Goal: Task Accomplishment & Management: Complete application form

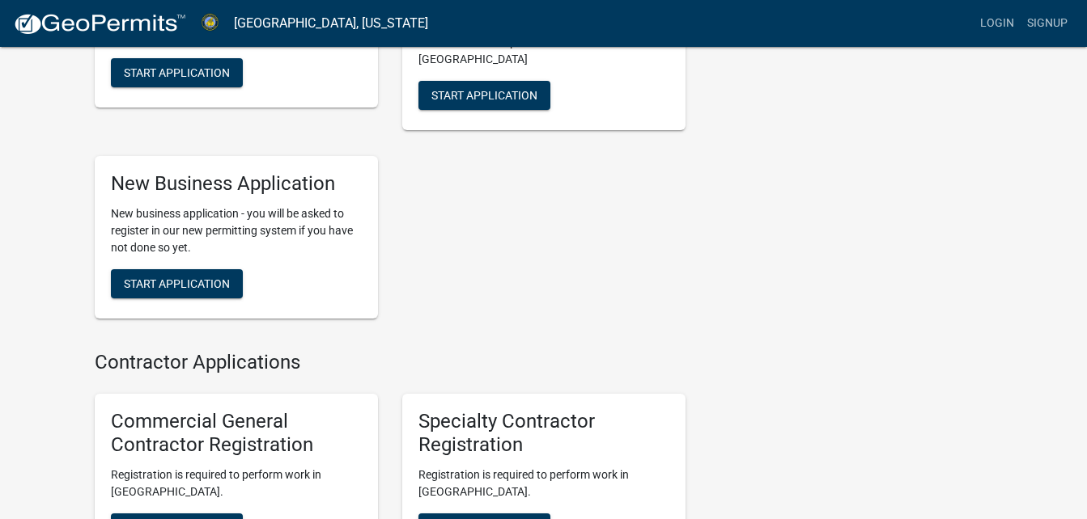
scroll to position [643, 0]
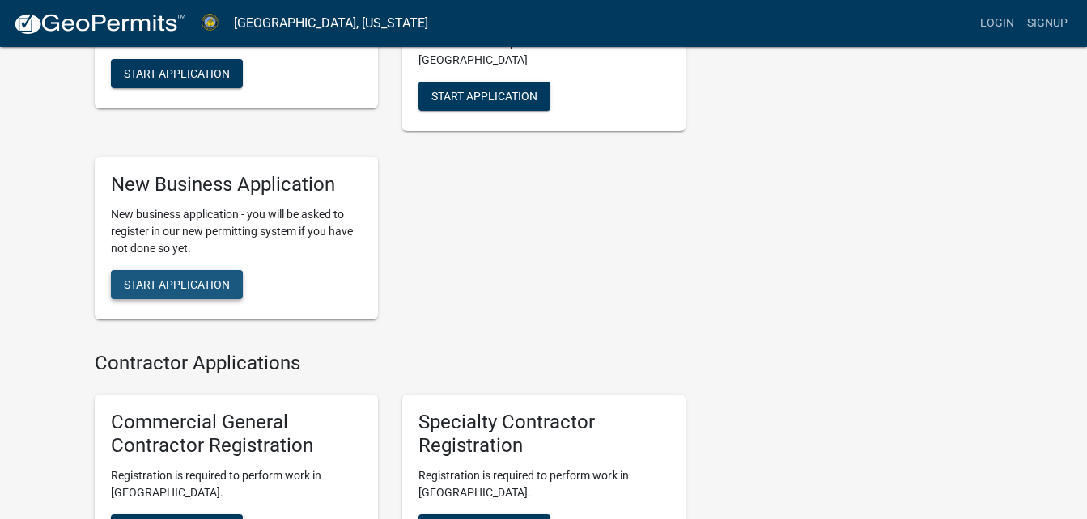
click at [189, 278] on span "Start Application" at bounding box center [177, 284] width 106 height 13
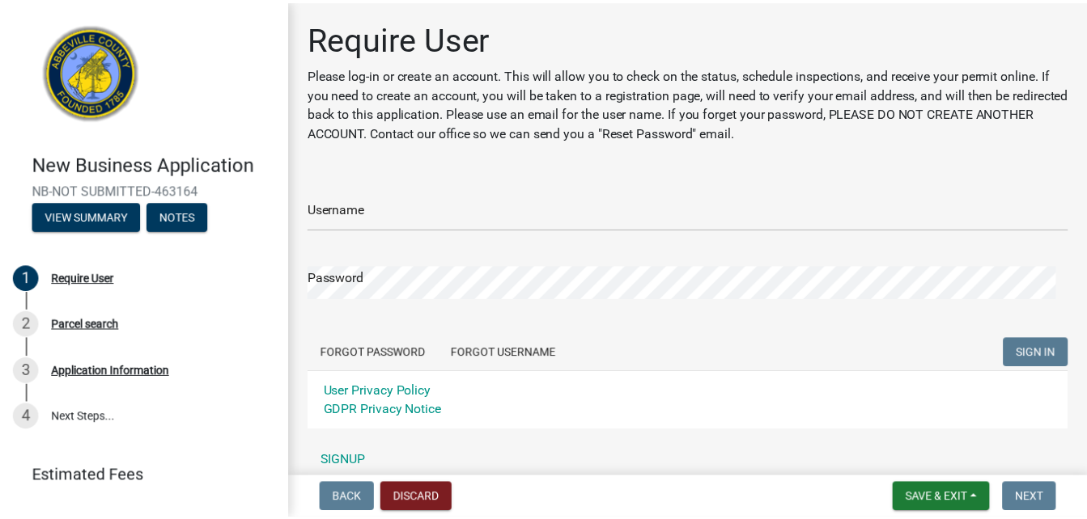
scroll to position [70, 0]
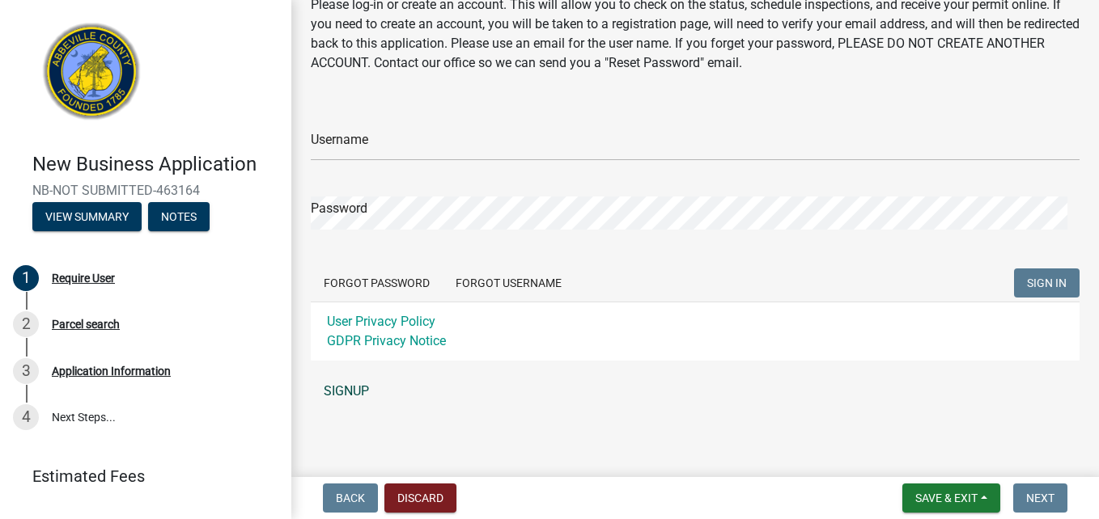
click at [343, 390] on link "SIGNUP" at bounding box center [695, 391] width 769 height 32
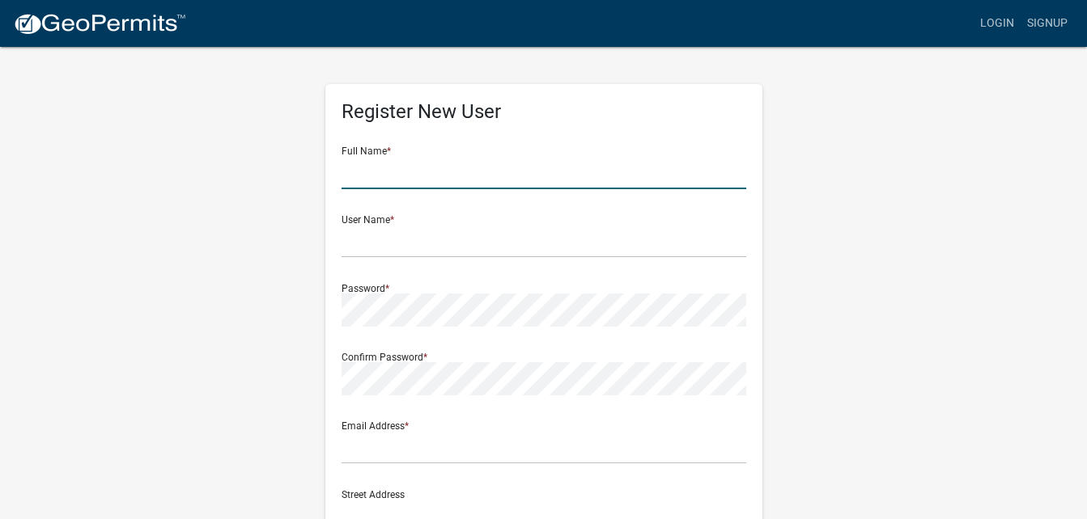
click at [378, 183] on input "text" at bounding box center [543, 172] width 405 height 33
type input "Brenda Lopez"
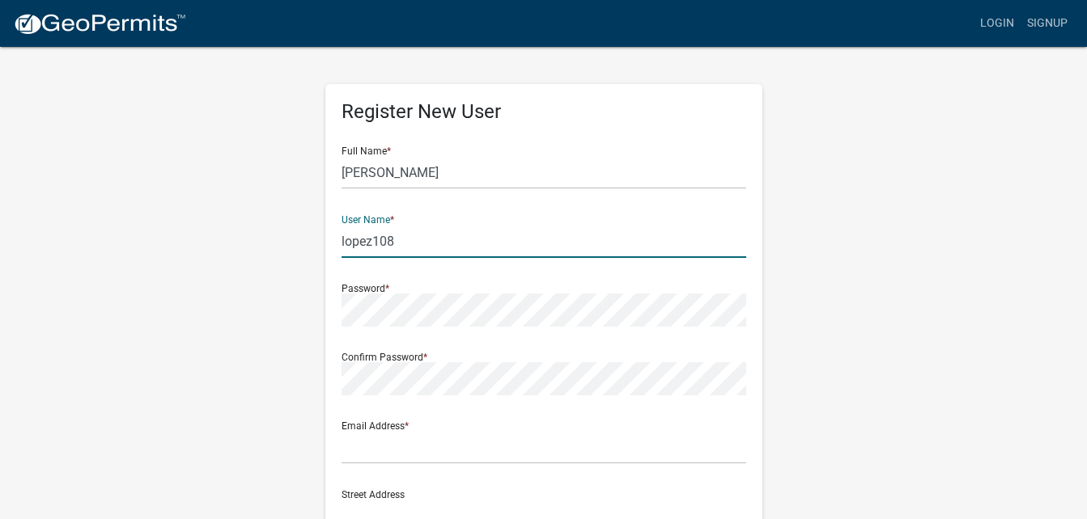
type input "lopez108"
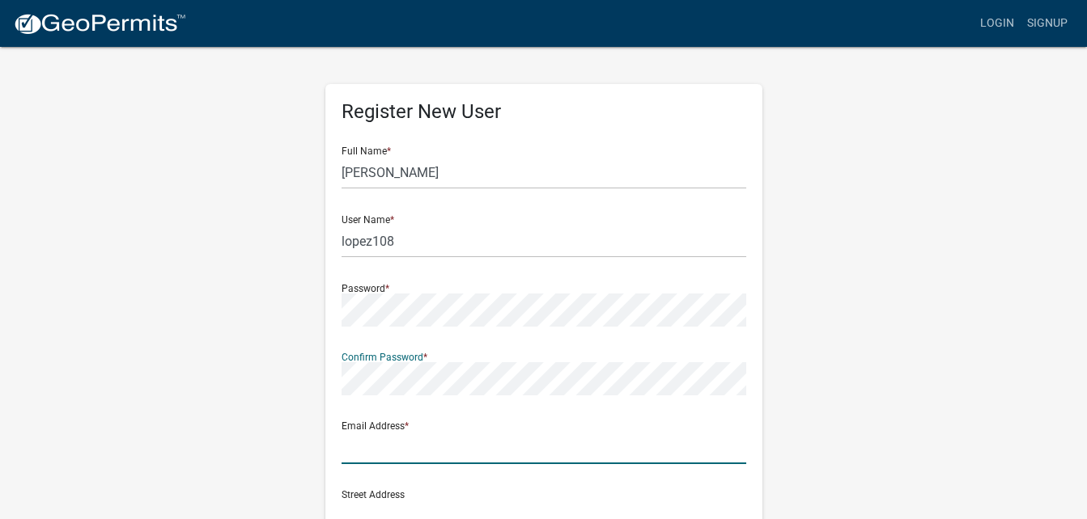
click at [381, 448] on input "text" at bounding box center [543, 447] width 405 height 33
type input "[EMAIL_ADDRESS][DOMAIN_NAME]"
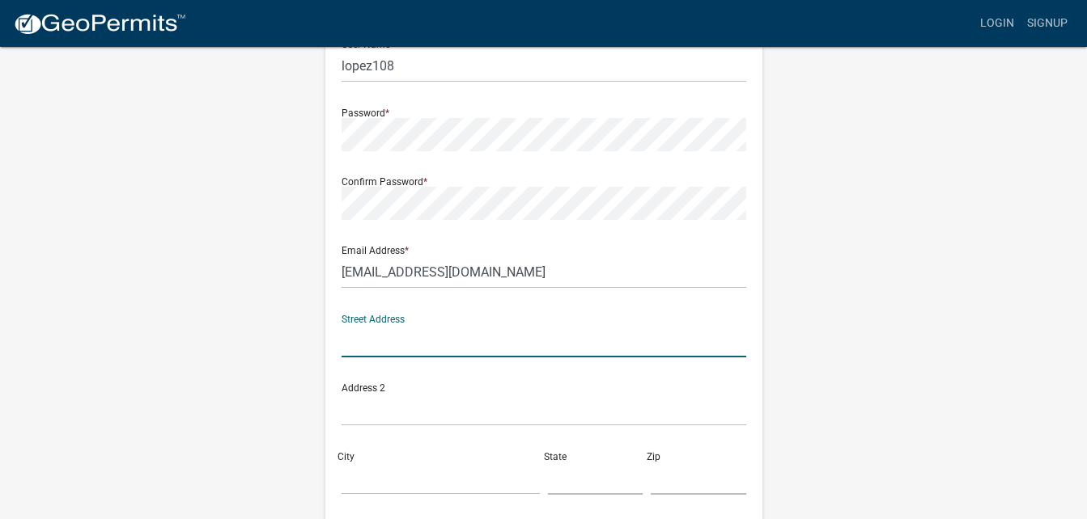
scroll to position [256, 0]
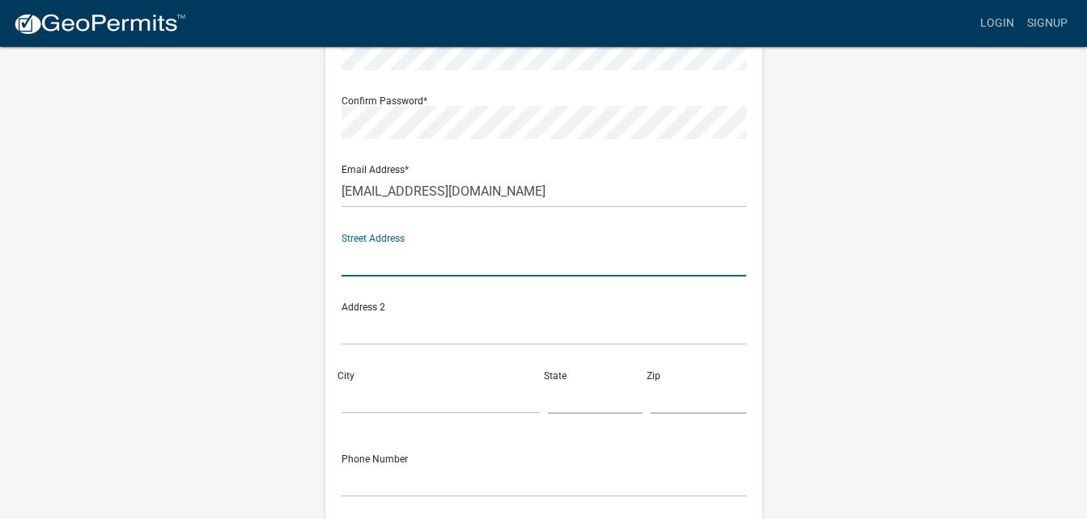
click at [401, 257] on input "text" at bounding box center [543, 260] width 405 height 33
type input "1081 Laurel Chase Run"
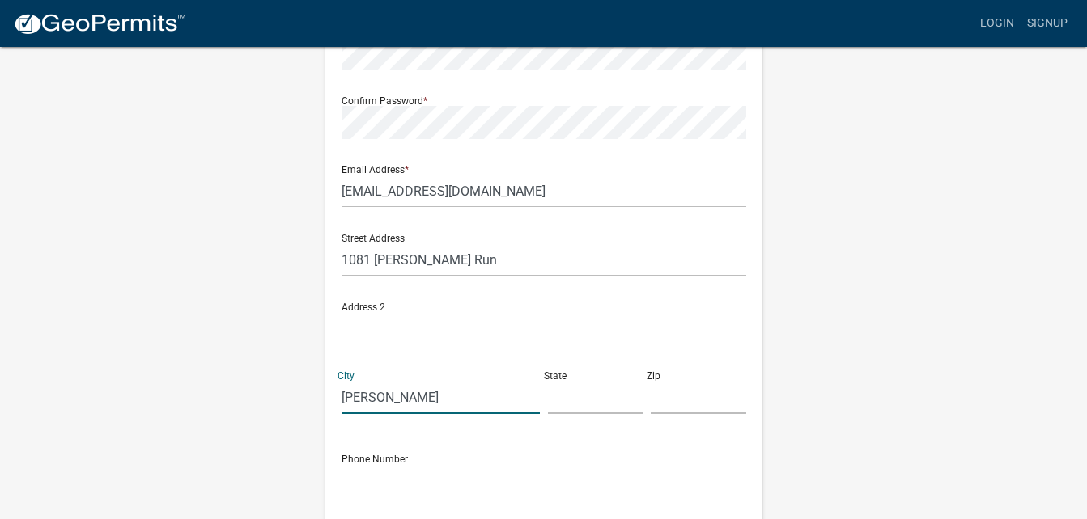
type input "Bishop"
type input "GA"
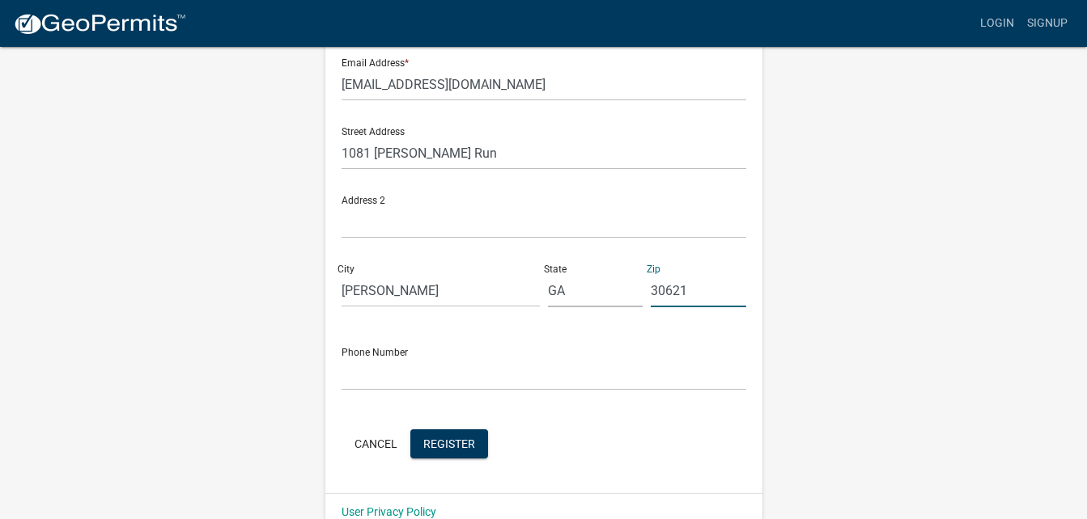
scroll to position [392, 0]
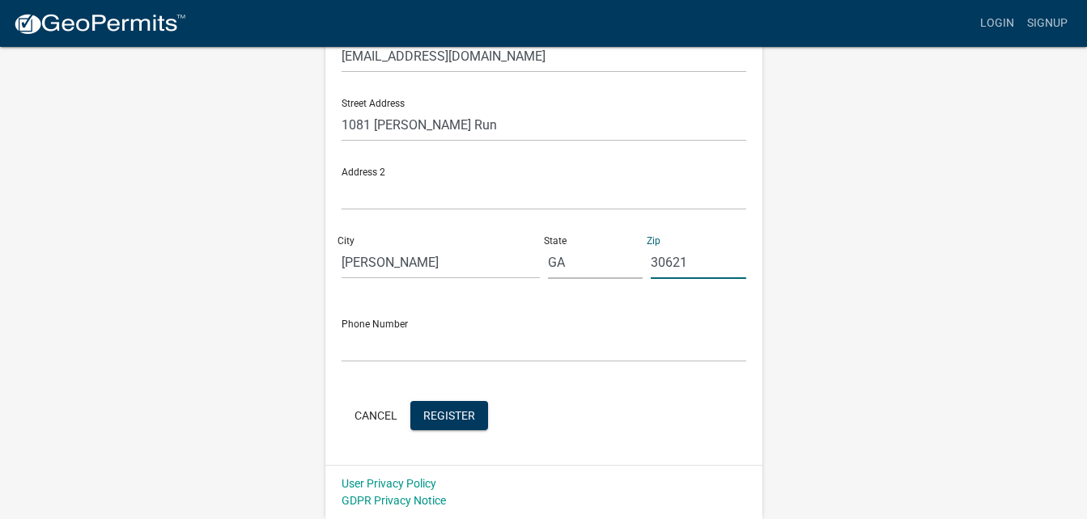
type input "30621"
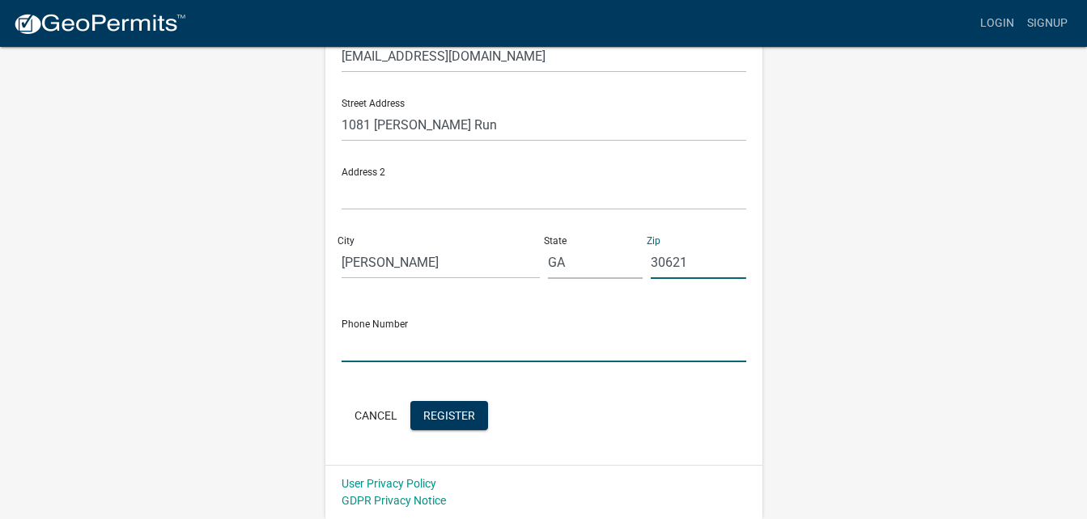
click at [362, 345] on input "text" at bounding box center [543, 345] width 405 height 33
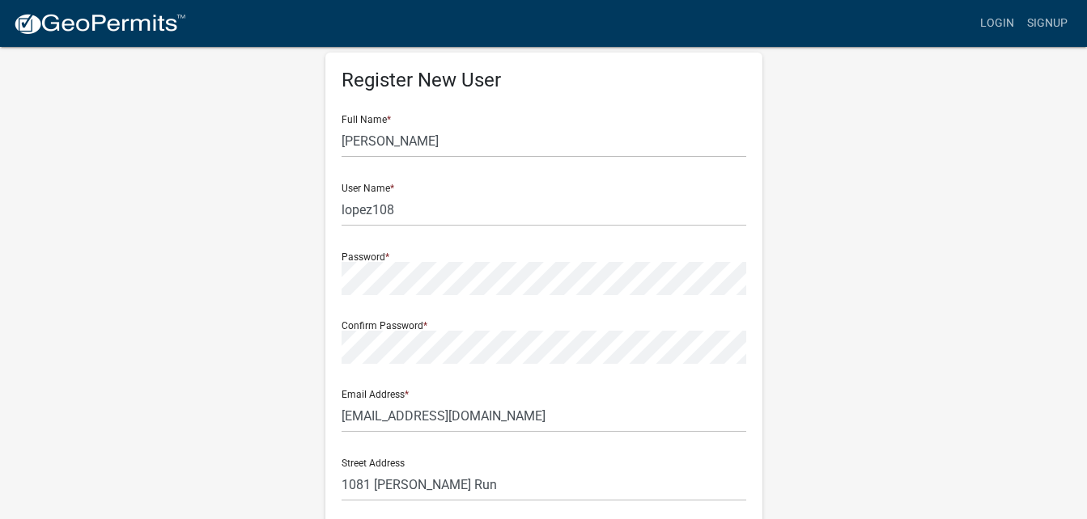
scroll to position [0, 0]
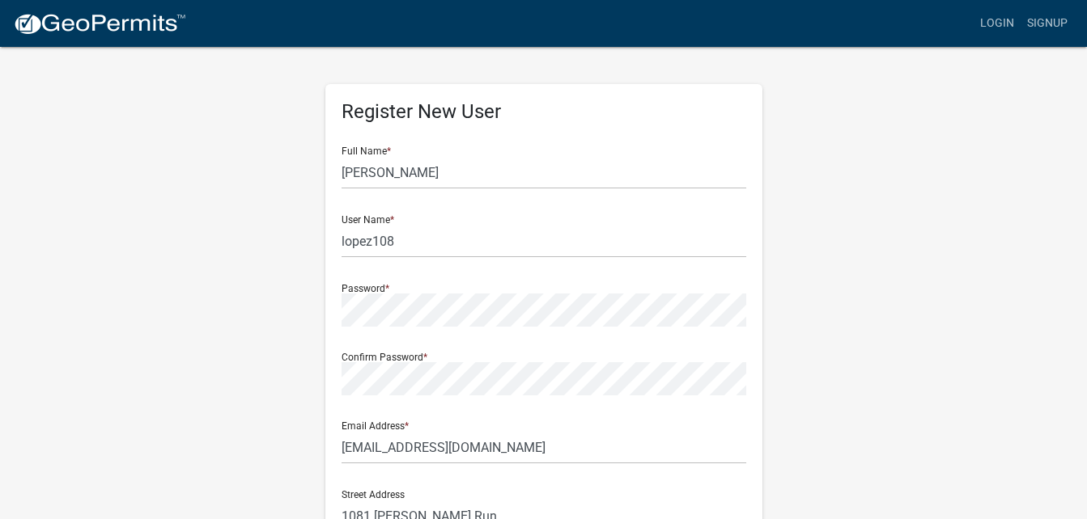
type input "706-342-6285"
click at [412, 179] on input "[PERSON_NAME]" at bounding box center [543, 172] width 405 height 33
drag, startPoint x: 430, startPoint y: 179, endPoint x: 310, endPoint y: 176, distance: 120.6
click at [310, 176] on div "Register New User Full Name * Brenda Lopez User Name * lopez108 Password * Conf…" at bounding box center [544, 478] width 922 height 866
type input "j"
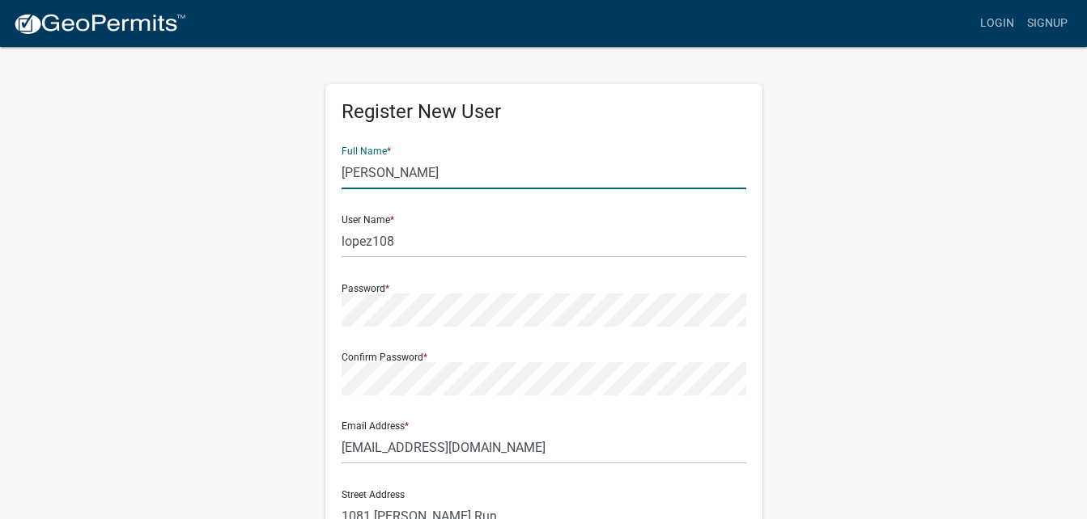
type input "[PERSON_NAME]"
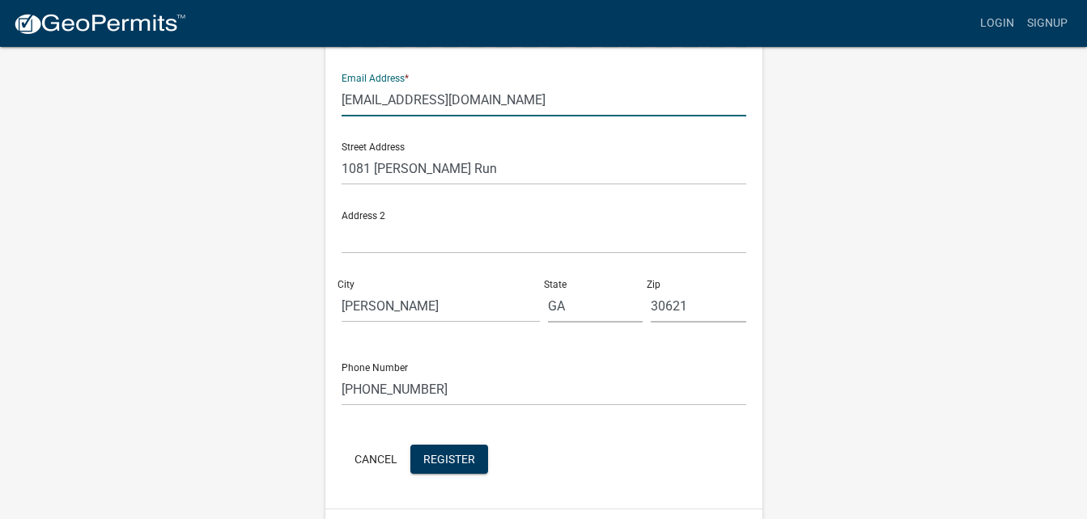
scroll to position [392, 0]
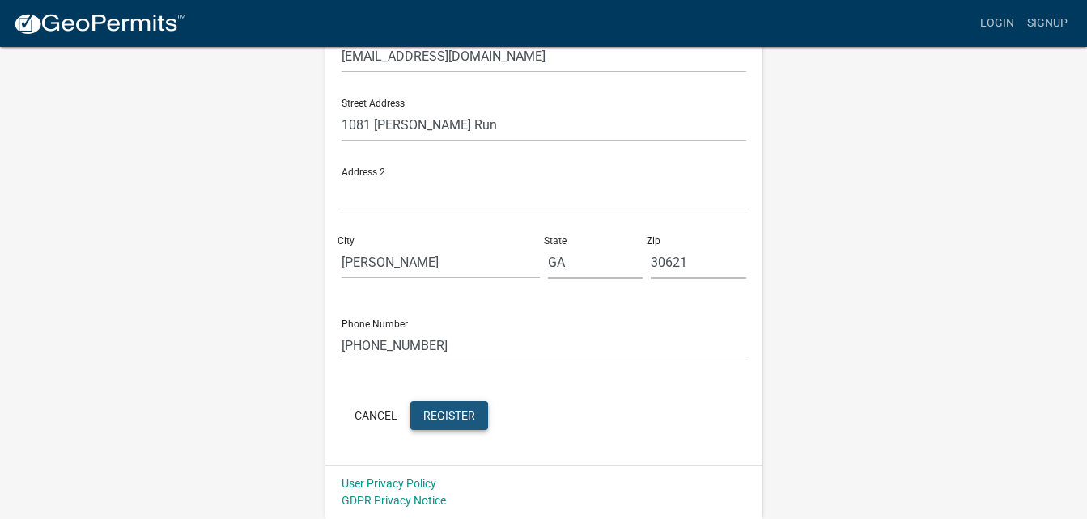
click at [451, 415] on span "Register" at bounding box center [449, 415] width 52 height 13
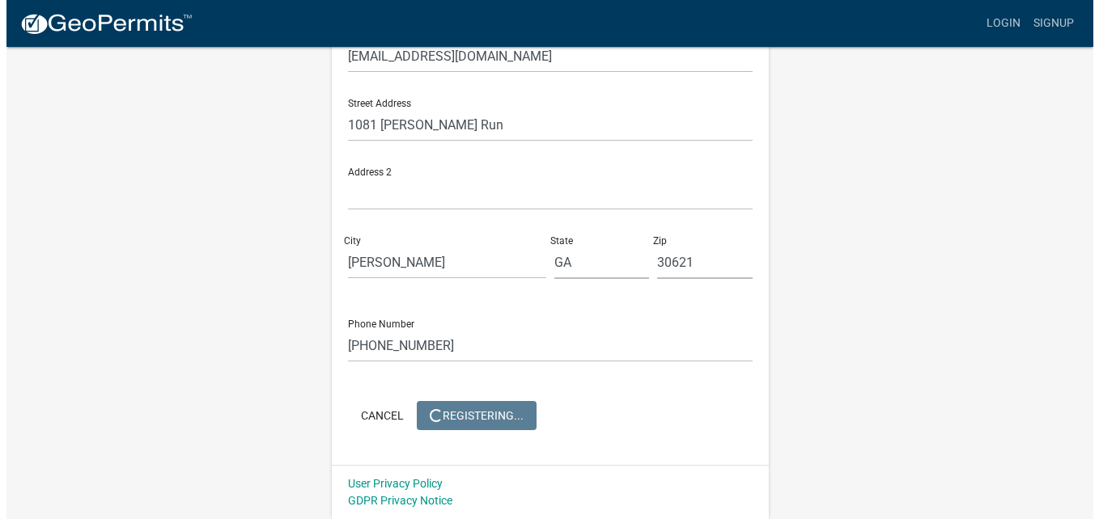
scroll to position [0, 0]
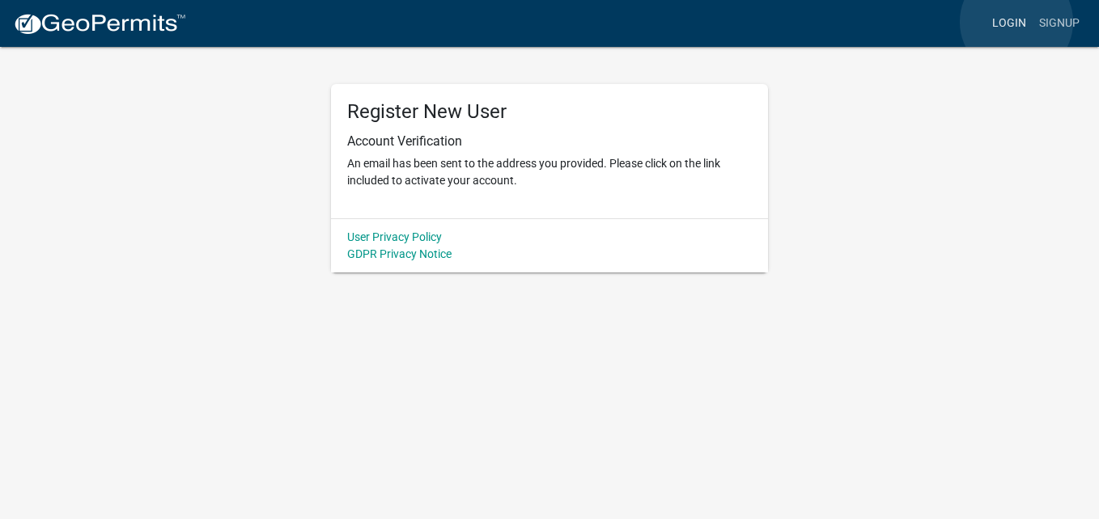
click at [1016, 22] on link "Login" at bounding box center [1008, 23] width 47 height 31
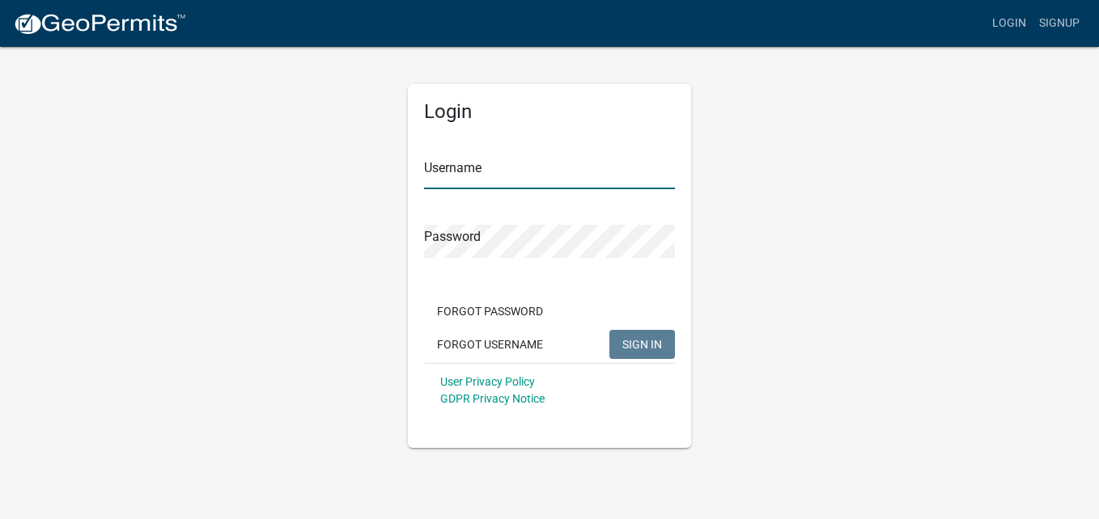
type input "lopez108"
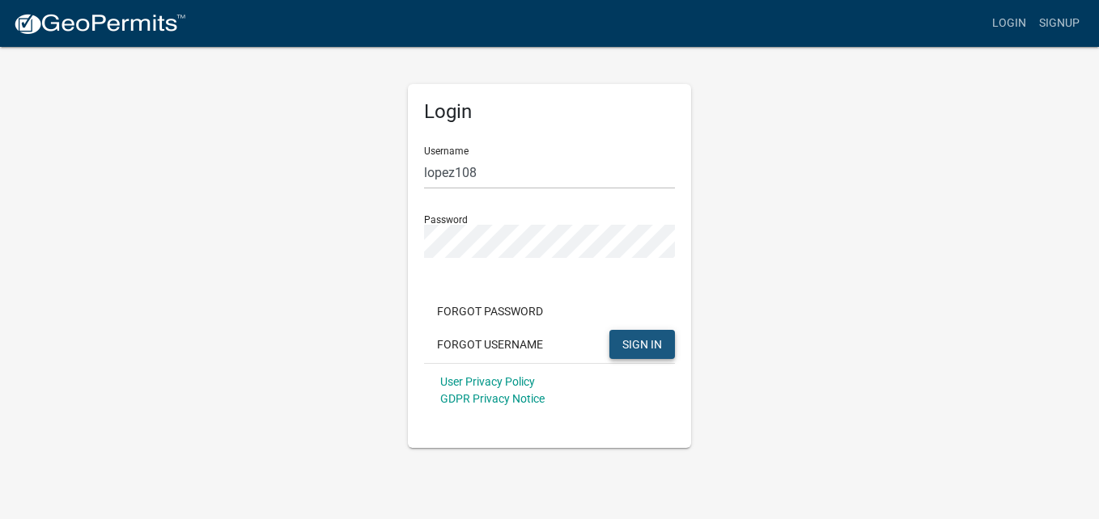
click at [615, 341] on button "SIGN IN" at bounding box center [642, 344] width 66 height 29
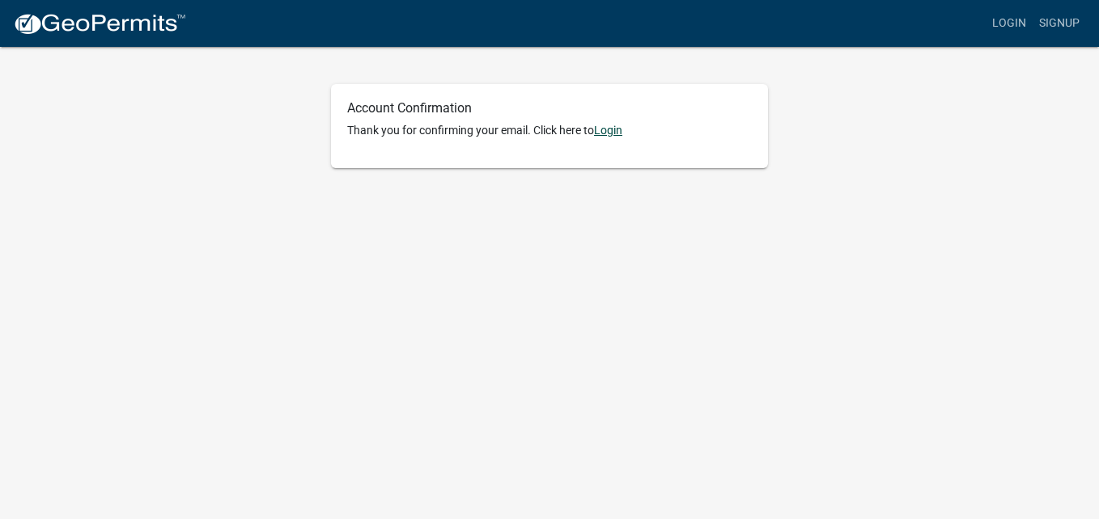
click at [617, 130] on link "Login" at bounding box center [608, 130] width 28 height 13
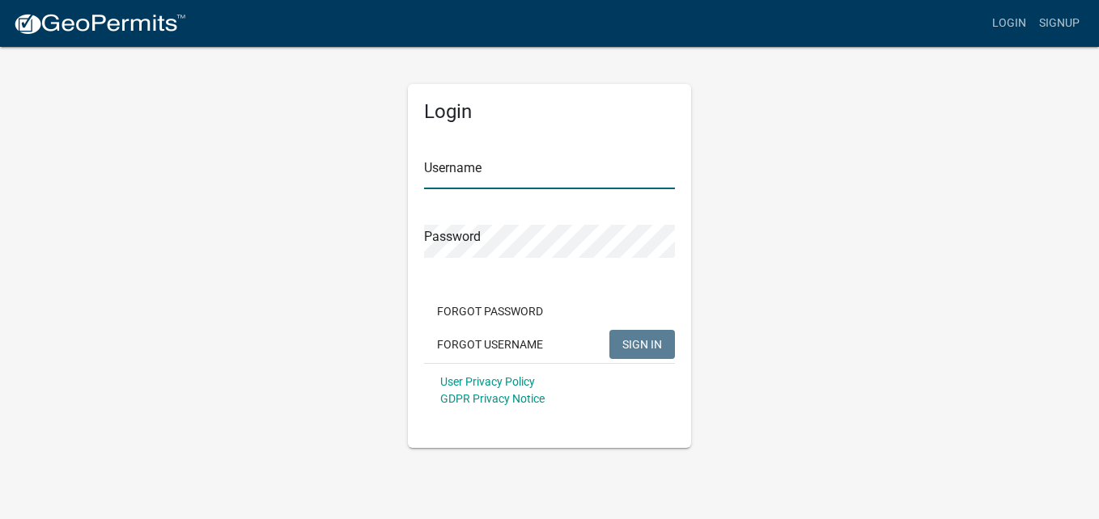
type input "lopez108"
click at [502, 180] on input "lopez108" at bounding box center [549, 172] width 251 height 33
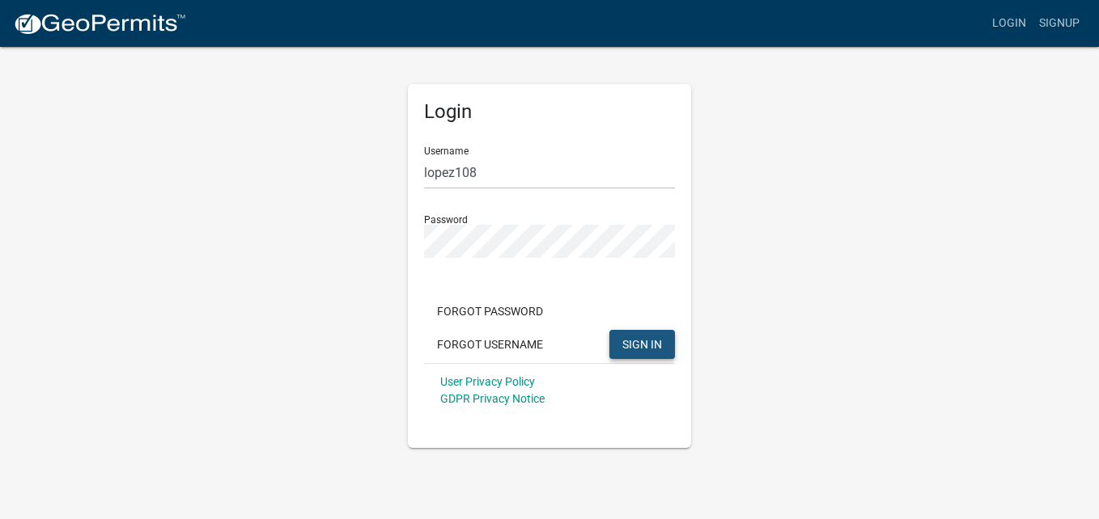
click at [628, 343] on span "SIGN IN" at bounding box center [642, 343] width 40 height 13
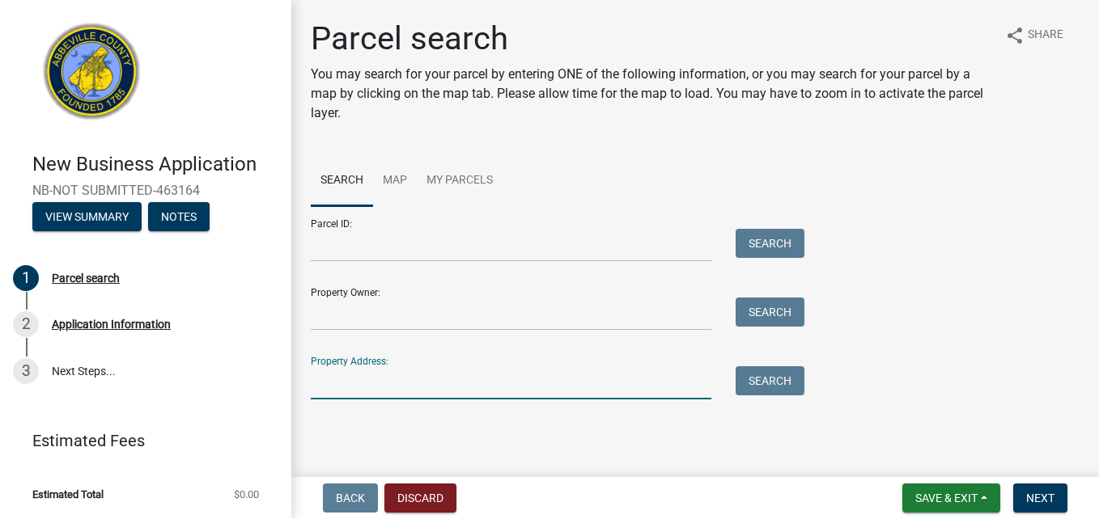
click at [342, 375] on input "Property Address:" at bounding box center [511, 383] width 401 height 33
click at [328, 382] on input "Property Address:" at bounding box center [511, 383] width 401 height 33
click at [769, 373] on button "Search" at bounding box center [769, 381] width 69 height 29
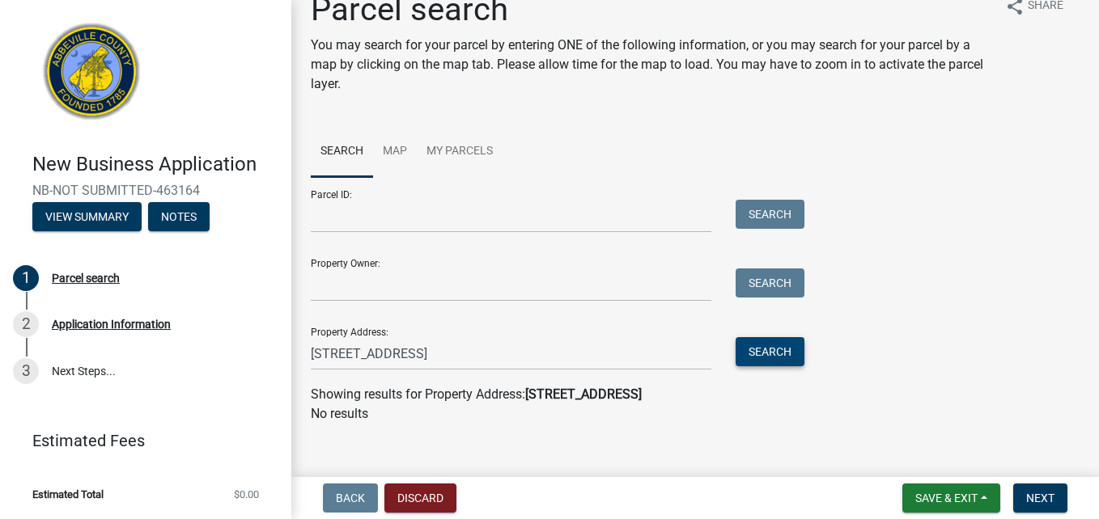
scroll to position [45, 0]
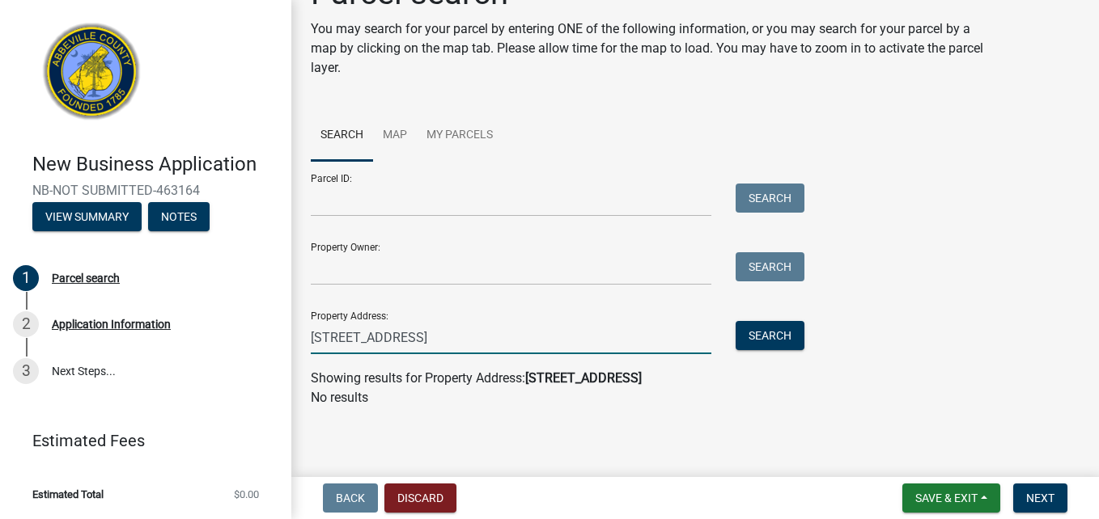
click at [536, 341] on input "172 Old Vienna Road Abbeville, SC" at bounding box center [511, 337] width 401 height 33
type input "172 Old Vienna Road"
click at [771, 345] on button "Search" at bounding box center [769, 335] width 69 height 29
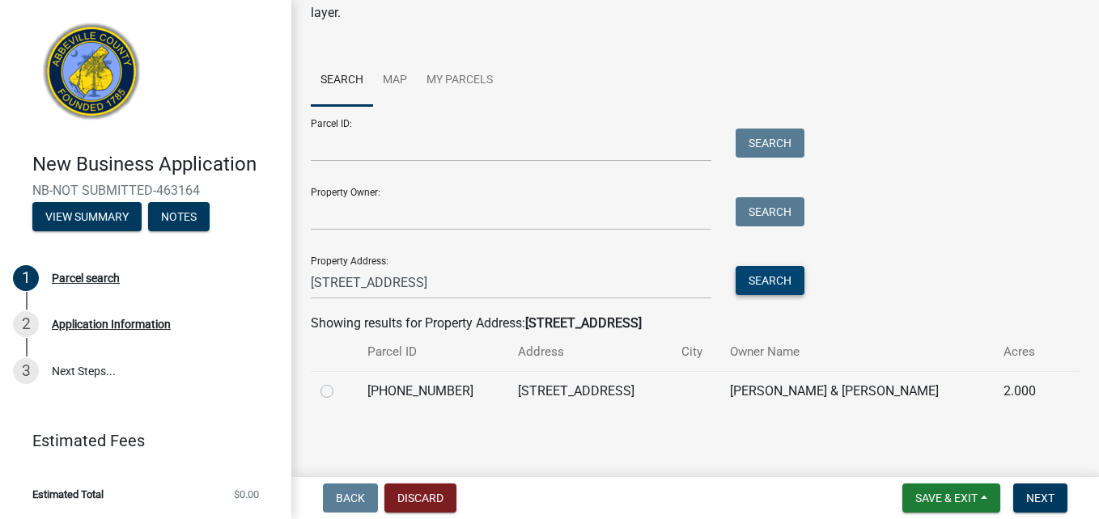
scroll to position [104, 0]
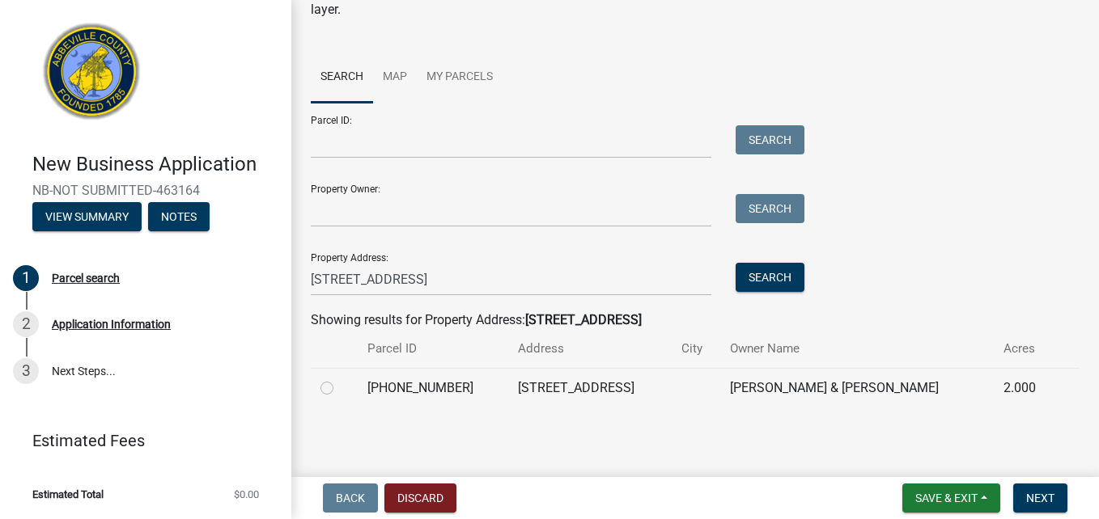
click at [340, 379] on label at bounding box center [340, 379] width 0 height 0
click at [340, 389] on input "radio" at bounding box center [345, 384] width 11 height 11
radio input "true"
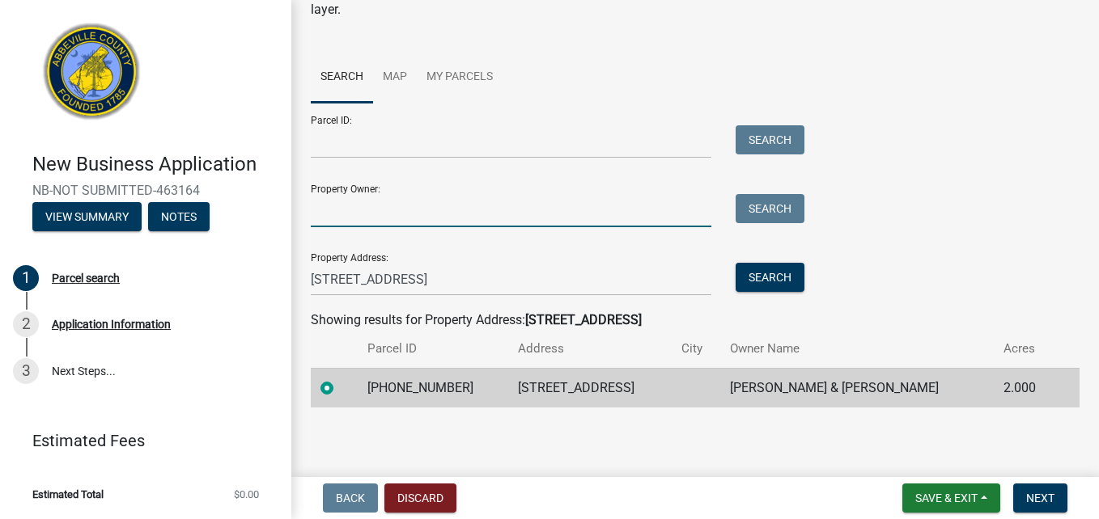
click at [439, 216] on input "Property Owner:" at bounding box center [511, 210] width 401 height 33
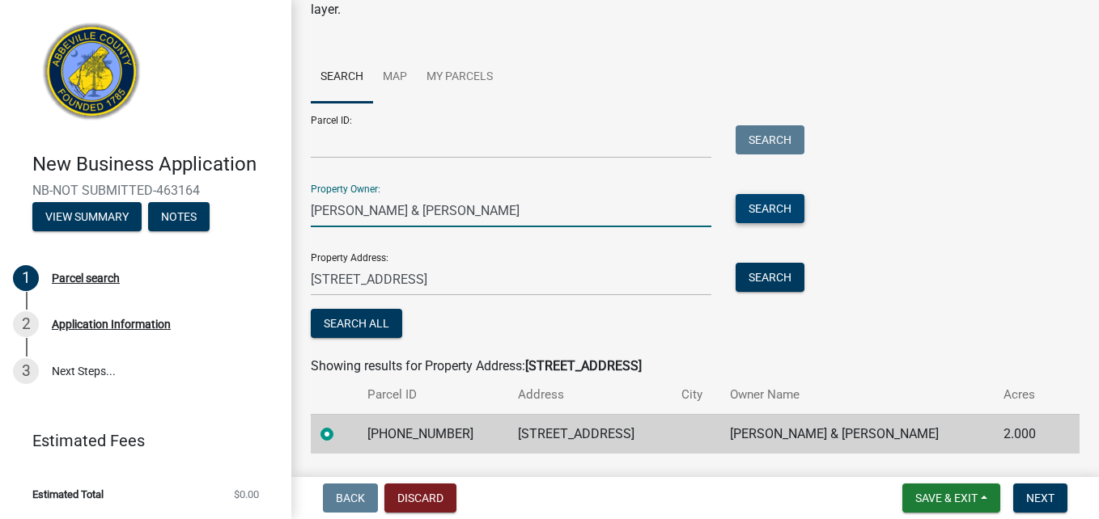
type input "Bradham William & Deborah"
click at [778, 214] on button "Search" at bounding box center [769, 208] width 69 height 29
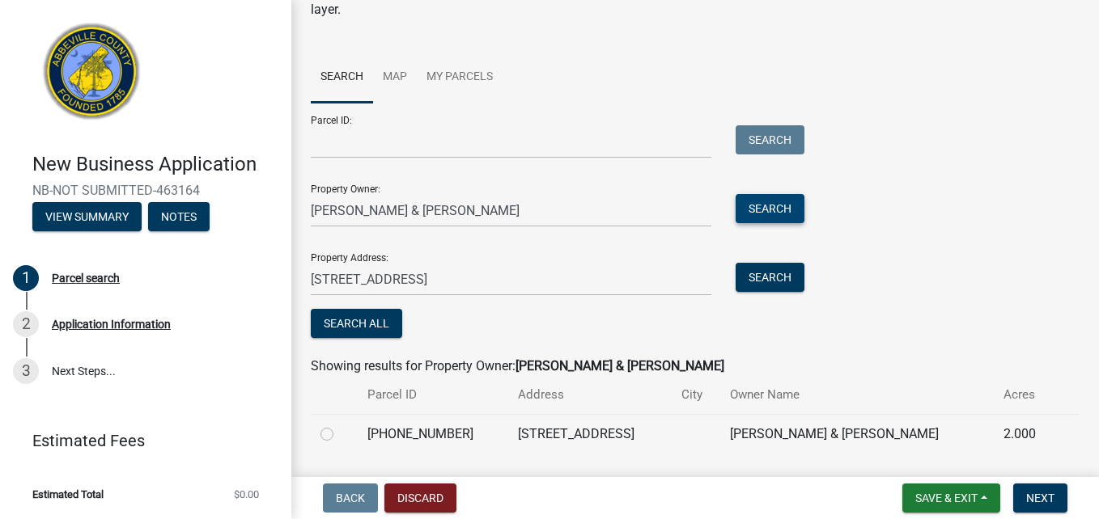
scroll to position [150, 0]
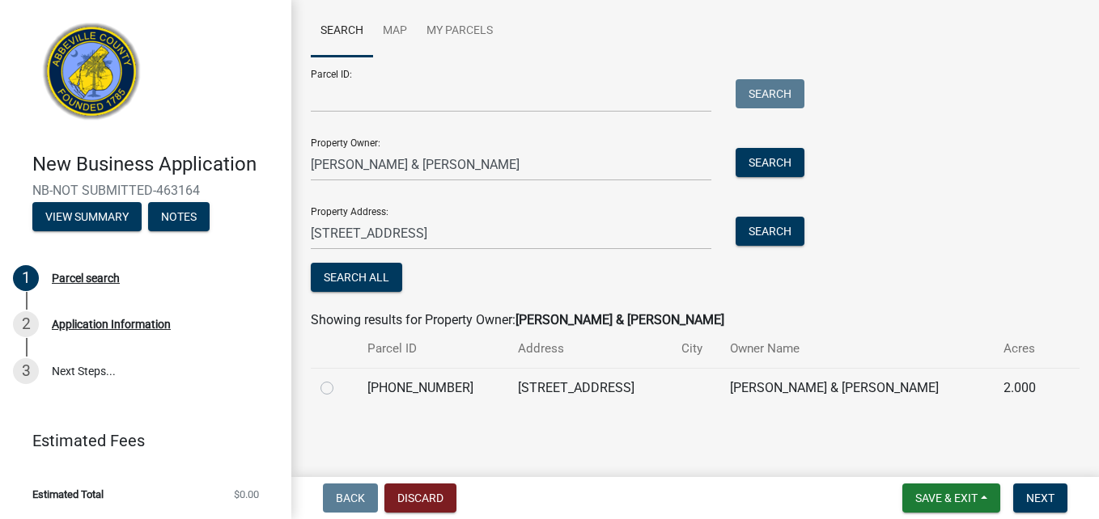
click at [340, 379] on label at bounding box center [340, 379] width 0 height 0
click at [340, 389] on input "radio" at bounding box center [345, 384] width 11 height 11
radio input "true"
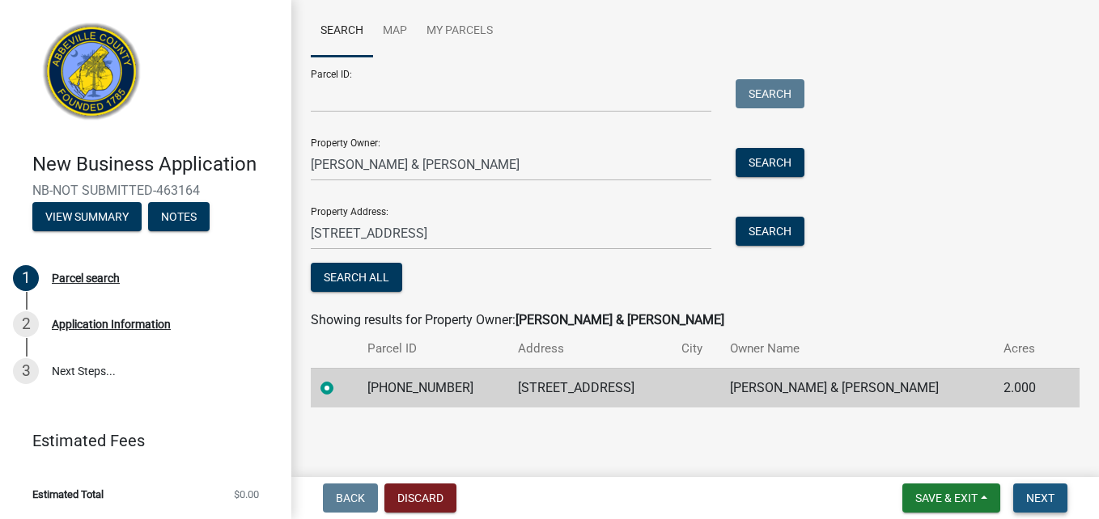
click at [1048, 493] on span "Next" at bounding box center [1040, 498] width 28 height 13
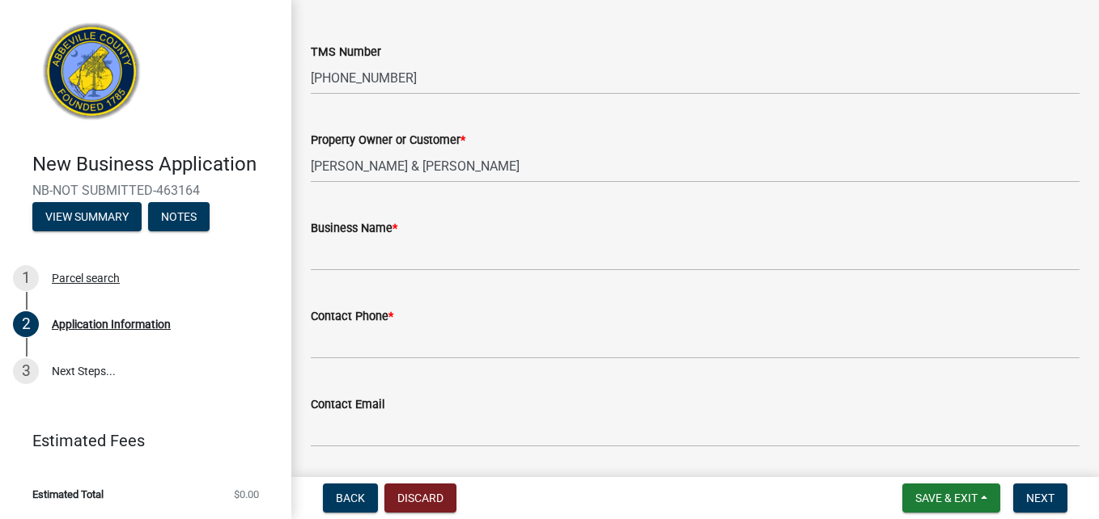
scroll to position [243, 0]
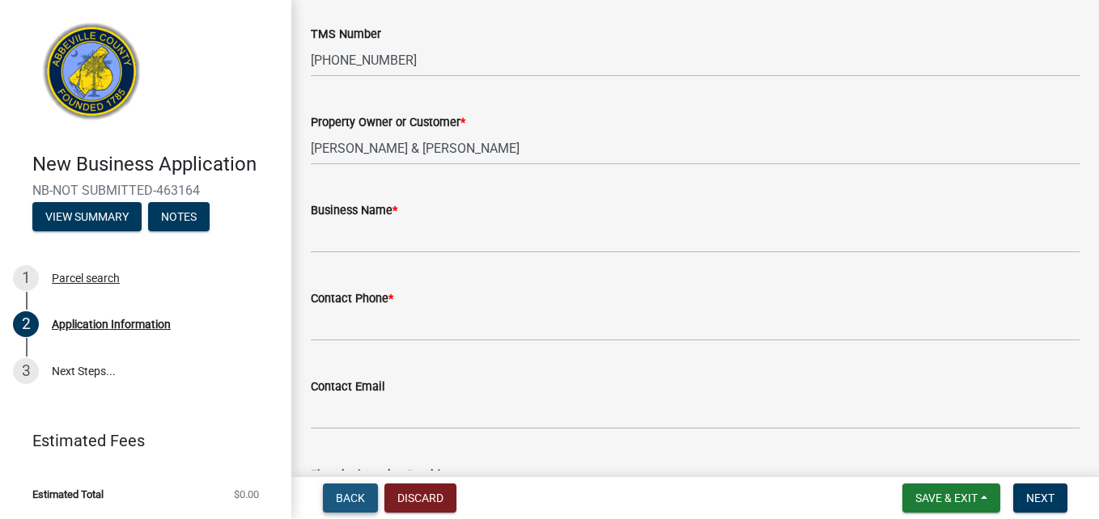
click at [350, 502] on span "Back" at bounding box center [350, 498] width 29 height 13
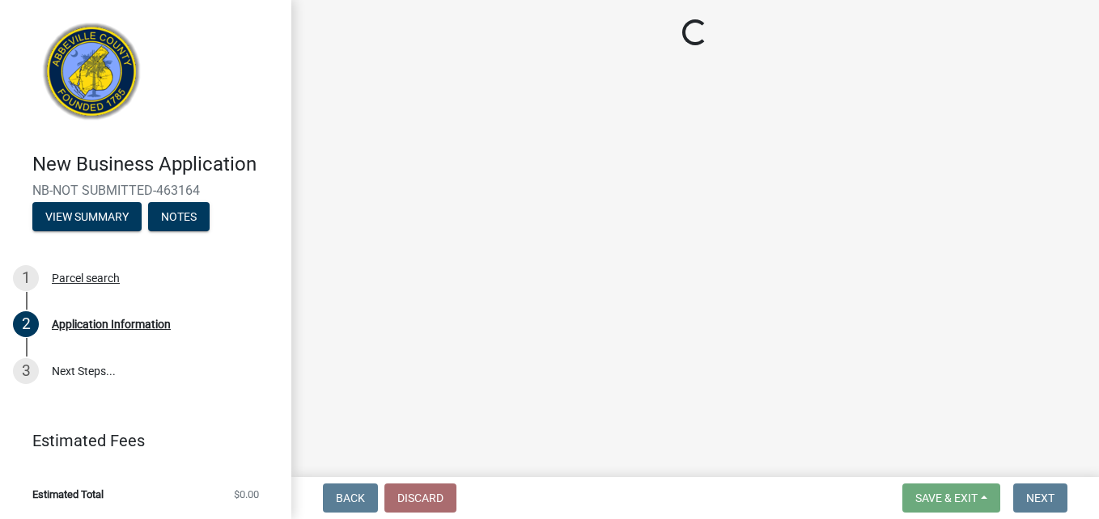
click at [542, 279] on main "Loading..." at bounding box center [694, 235] width 807 height 471
click at [94, 281] on div "Parcel search" at bounding box center [86, 278] width 68 height 11
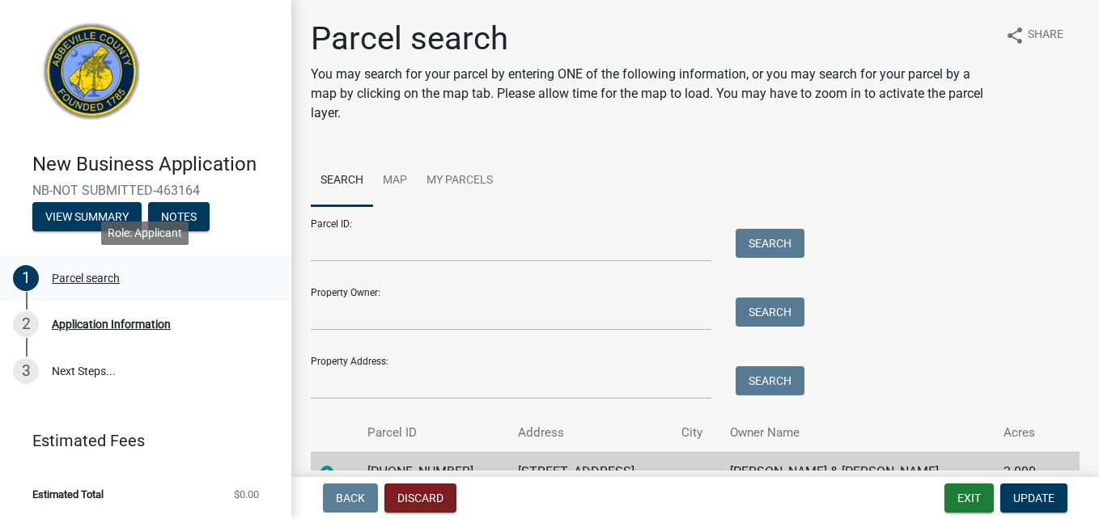
click at [33, 279] on div "1" at bounding box center [26, 278] width 26 height 26
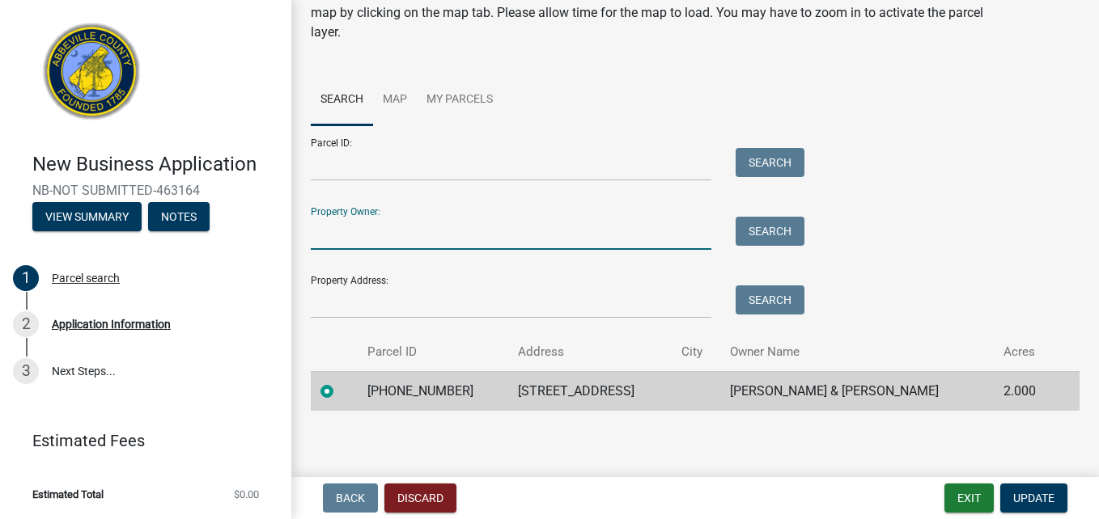
click at [364, 238] on input "Property Owner:" at bounding box center [511, 233] width 401 height 33
type input "Joseph Coleman"
click at [768, 224] on button "Search" at bounding box center [769, 231] width 69 height 29
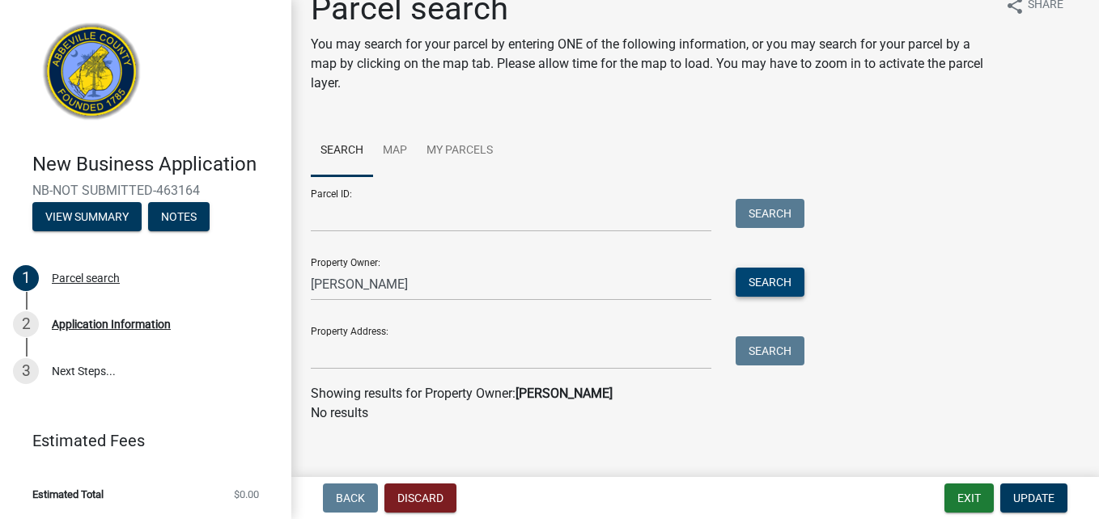
scroll to position [45, 0]
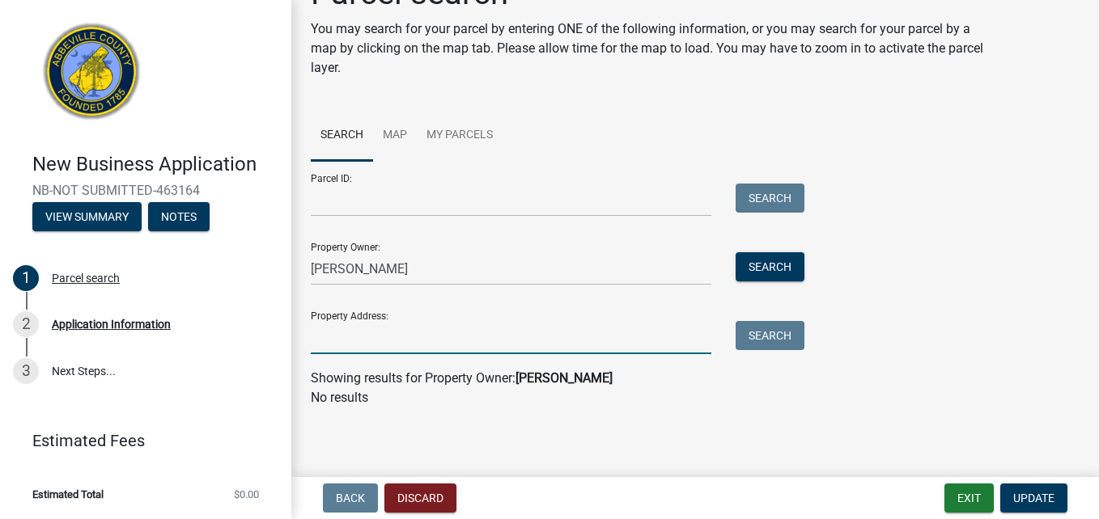
drag, startPoint x: 311, startPoint y: 343, endPoint x: 336, endPoint y: 340, distance: 25.3
click at [323, 341] on input "Property Address:" at bounding box center [511, 337] width 401 height 33
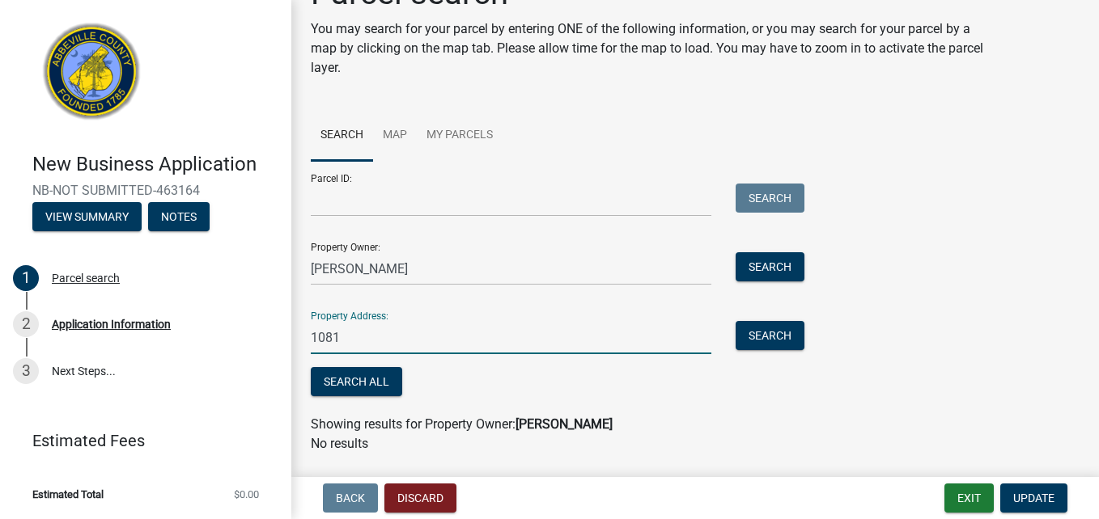
type input "1081 Laurel Chase Run"
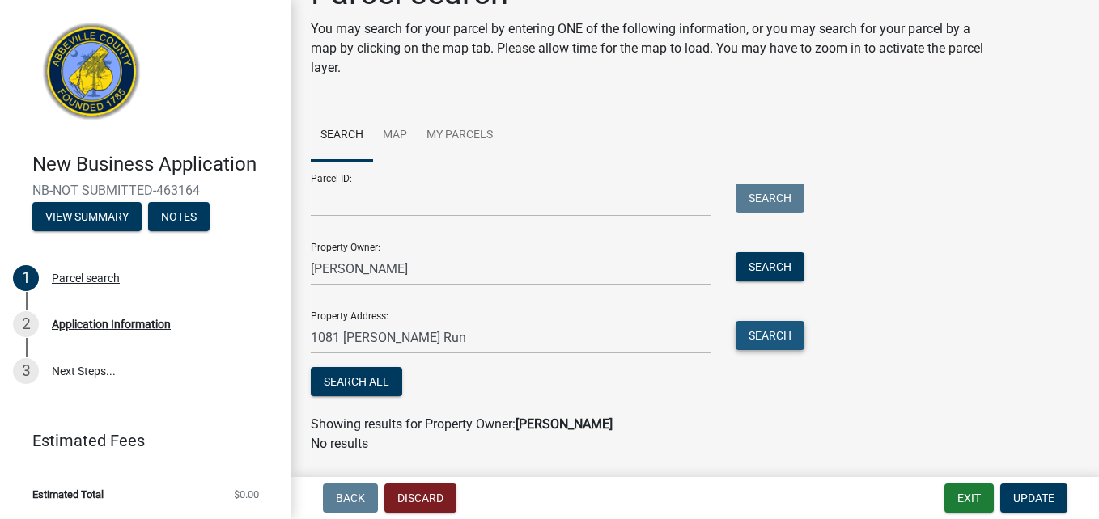
click at [755, 341] on button "Search" at bounding box center [769, 335] width 69 height 29
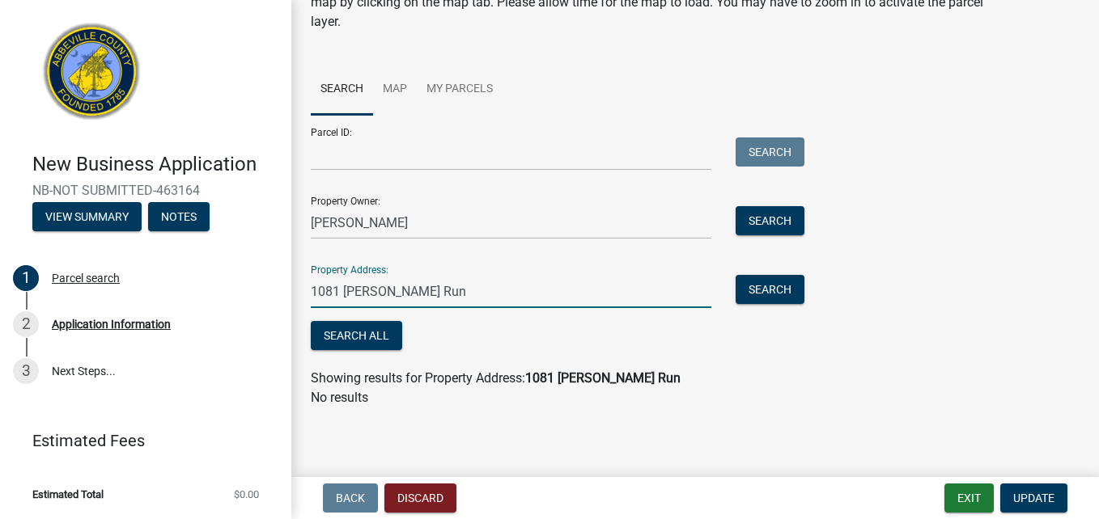
click at [468, 293] on input "1081 Laurel Chase Run" at bounding box center [511, 291] width 401 height 33
click at [774, 282] on button "Search" at bounding box center [769, 289] width 69 height 29
click at [551, 298] on input "1081 Laurel Chase Run Bishop GA" at bounding box center [511, 291] width 401 height 33
type input "1081 Laurel Chase Run Bishop"
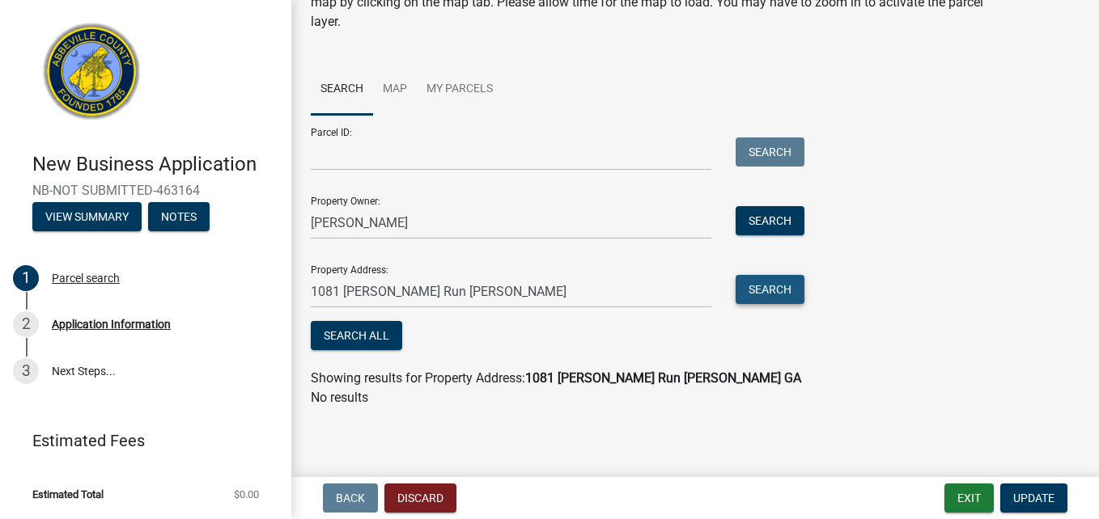
click at [770, 298] on button "Search" at bounding box center [769, 289] width 69 height 29
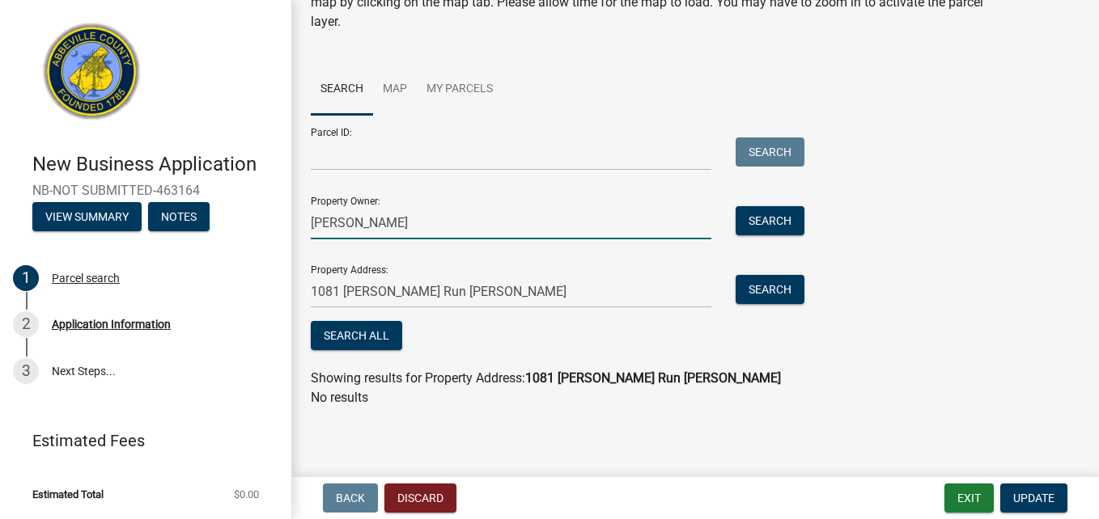
click at [424, 231] on input "[PERSON_NAME]" at bounding box center [511, 222] width 401 height 33
drag, startPoint x: 371, startPoint y: 227, endPoint x: 290, endPoint y: 227, distance: 80.1
click at [290, 227] on div "New Business Application NB-NOT SUBMITTED-463164 View Summary Notes 1 Parcel se…" at bounding box center [549, 259] width 1099 height 519
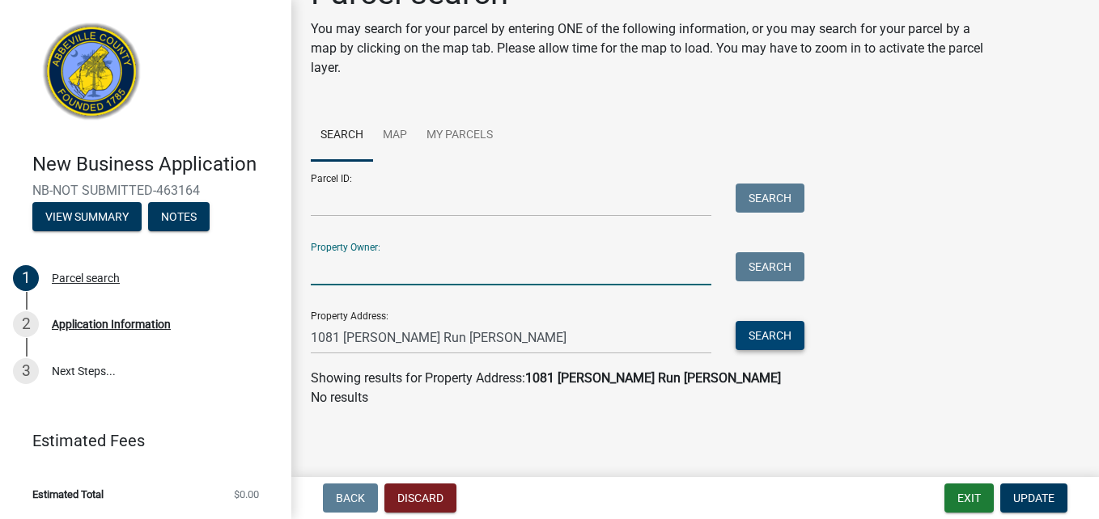
click at [763, 343] on button "Search" at bounding box center [769, 335] width 69 height 29
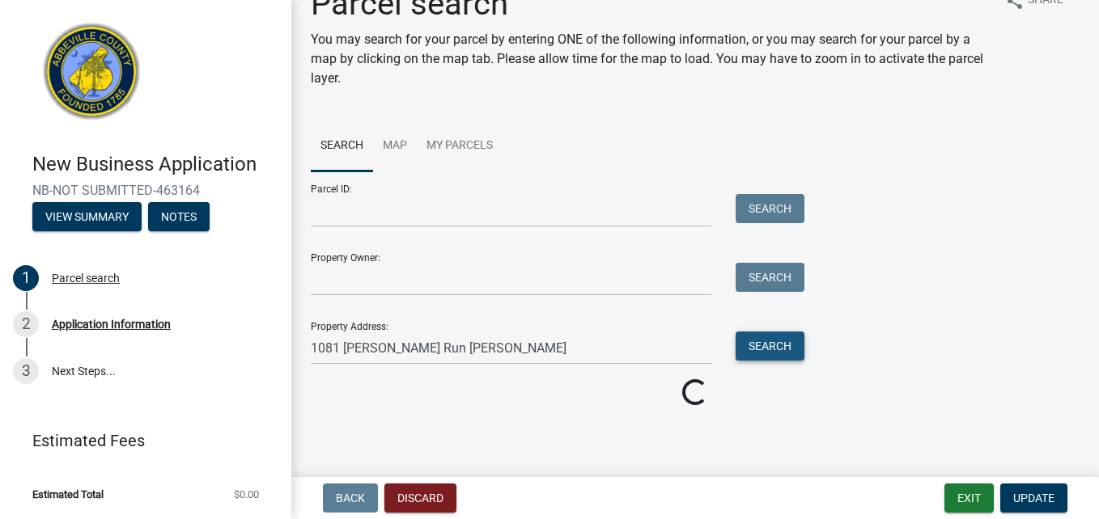
scroll to position [0, 0]
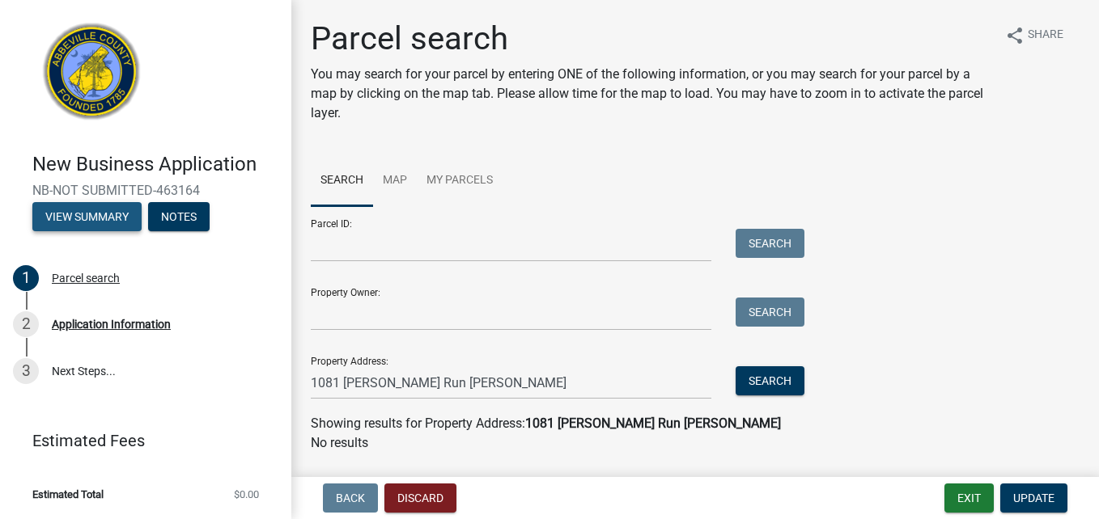
click at [89, 218] on button "View Summary" at bounding box center [86, 216] width 109 height 29
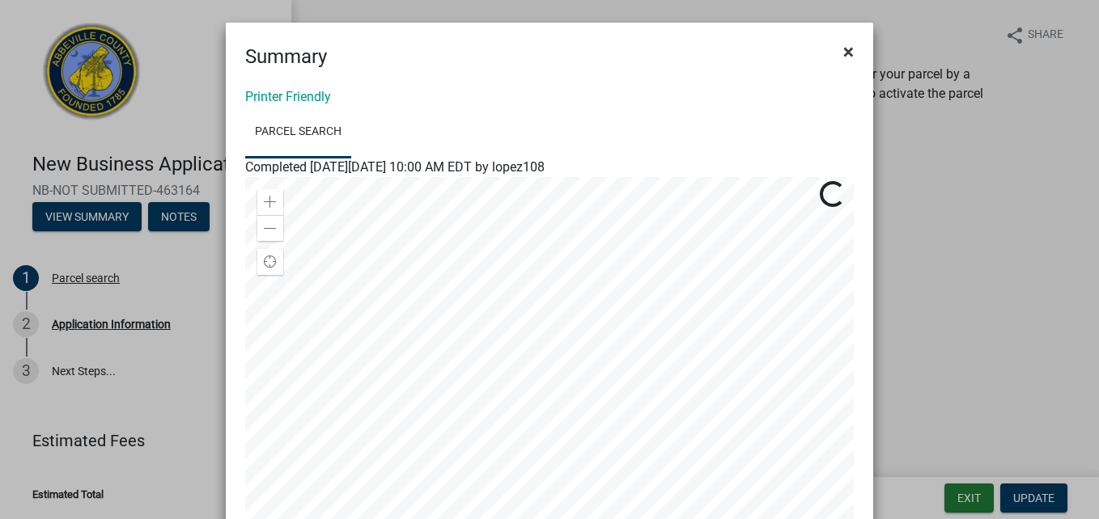
click at [846, 55] on span "×" at bounding box center [848, 51] width 11 height 23
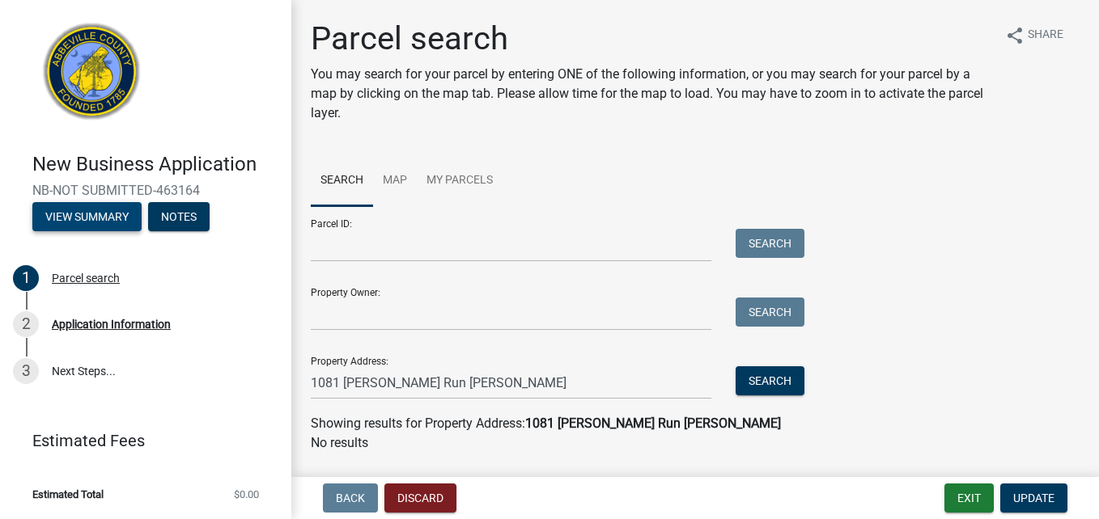
scroll to position [45, 0]
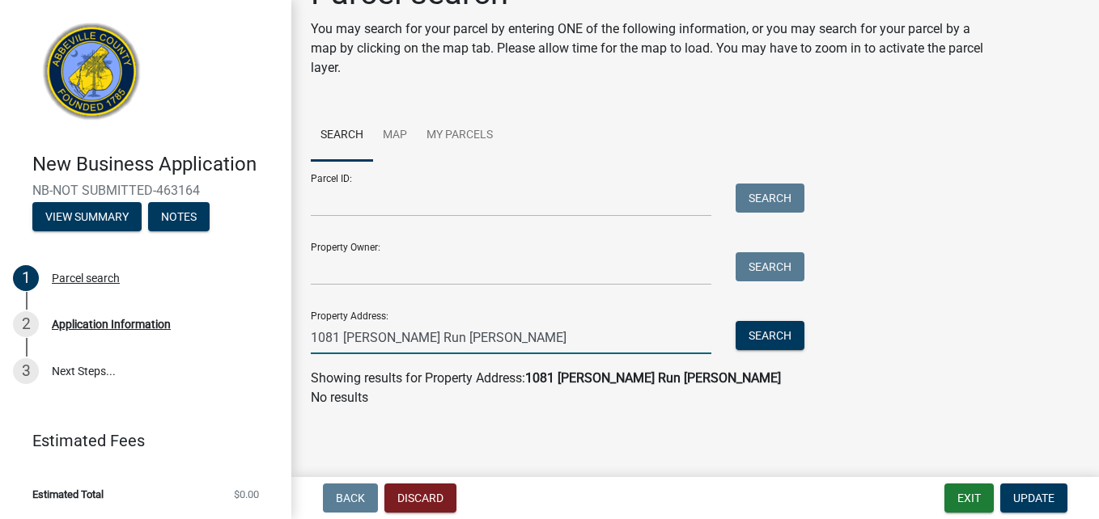
click at [517, 339] on input "1081 Laurel Chase Run Bishop" at bounding box center [511, 337] width 401 height 33
click at [666, 423] on main "Parcel search You may search for your parcel by entering ONE of the following i…" at bounding box center [694, 235] width 807 height 471
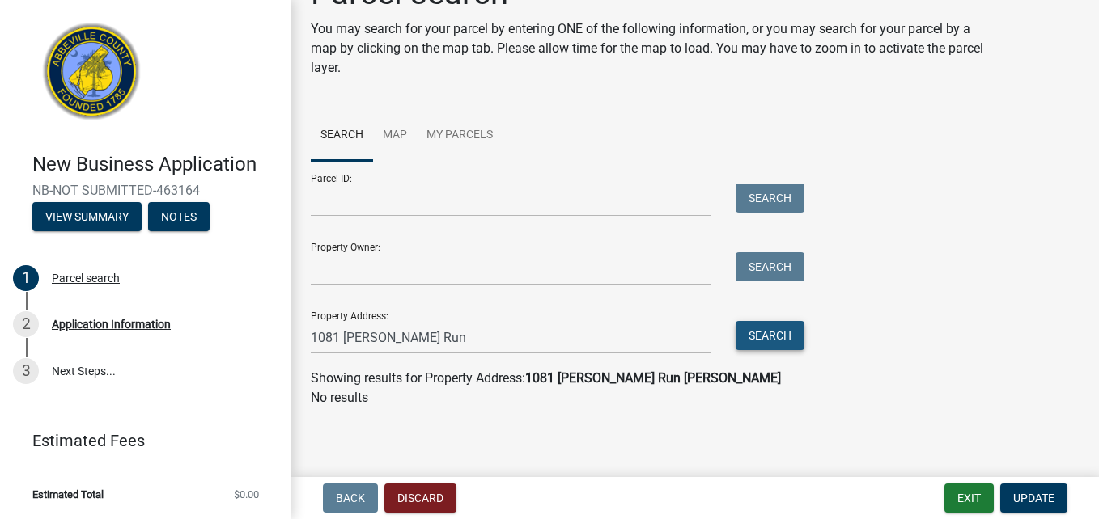
click at [763, 342] on button "Search" at bounding box center [769, 335] width 69 height 29
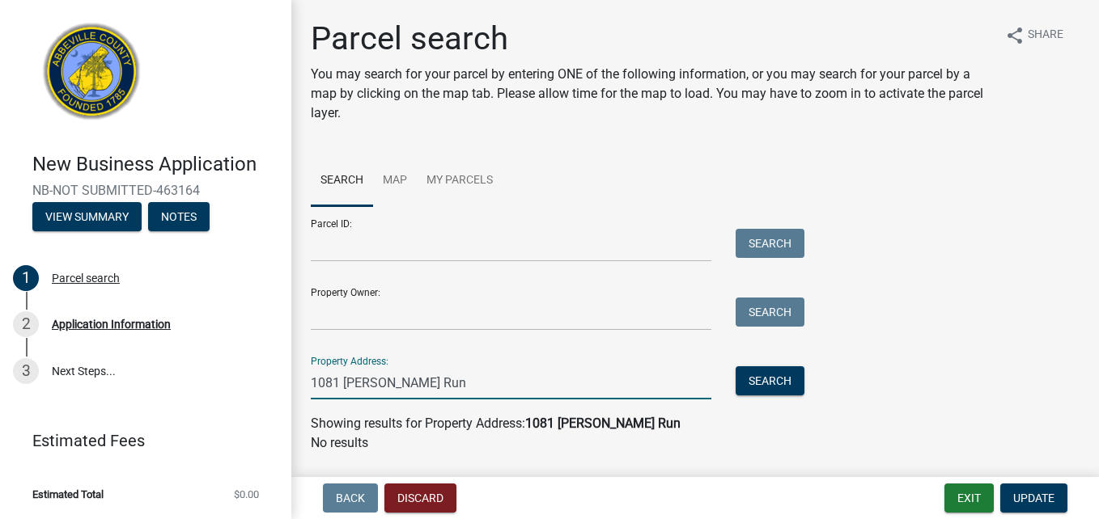
drag, startPoint x: 460, startPoint y: 381, endPoint x: 319, endPoint y: 384, distance: 141.6
click at [315, 388] on input "1081 Laurel Chase Run" at bounding box center [511, 383] width 401 height 33
type input "1"
drag, startPoint x: 439, startPoint y: 381, endPoint x: 312, endPoint y: 377, distance: 127.9
click at [312, 377] on input "1905 Indian Springs" at bounding box center [511, 383] width 401 height 33
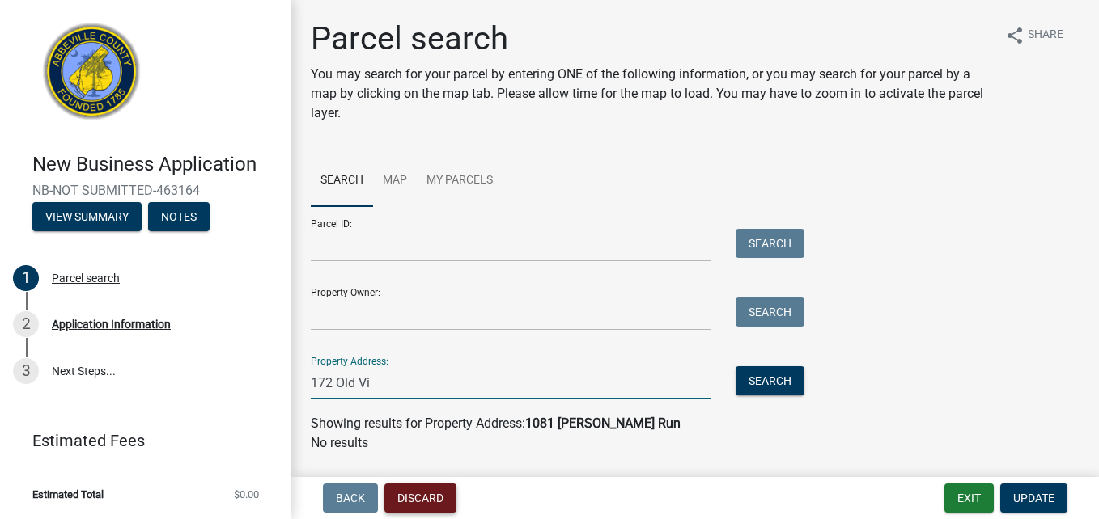
type input "172 Old Vienna Road"
click at [744, 390] on button "Search" at bounding box center [769, 381] width 69 height 29
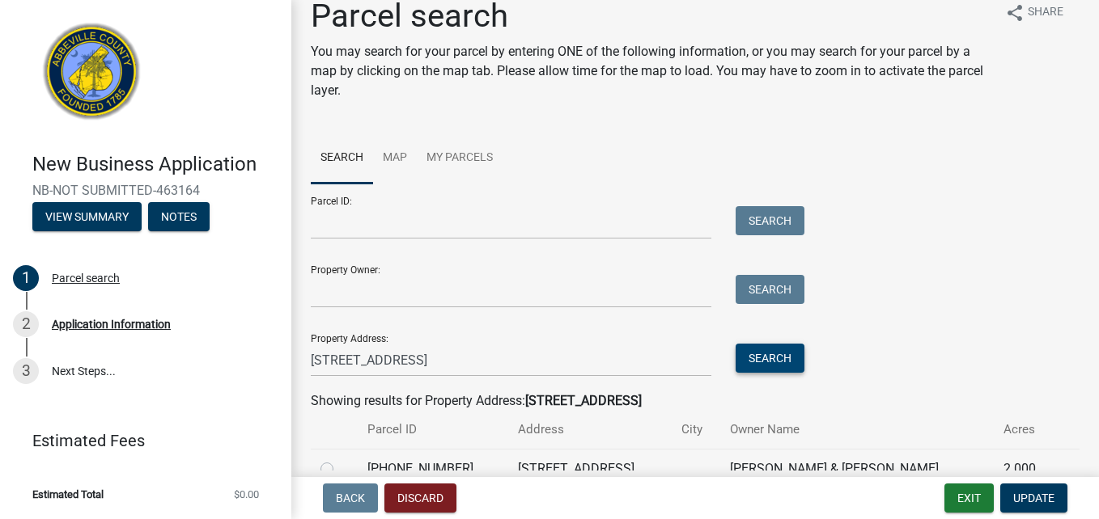
scroll to position [104, 0]
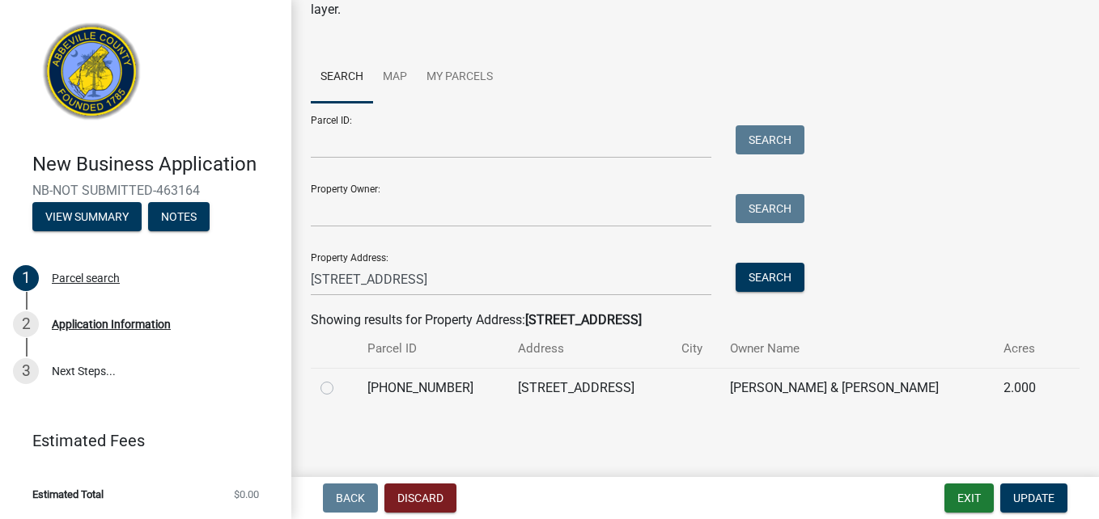
click at [340, 379] on label at bounding box center [340, 379] width 0 height 0
click at [340, 386] on input "radio" at bounding box center [345, 384] width 11 height 11
radio input "true"
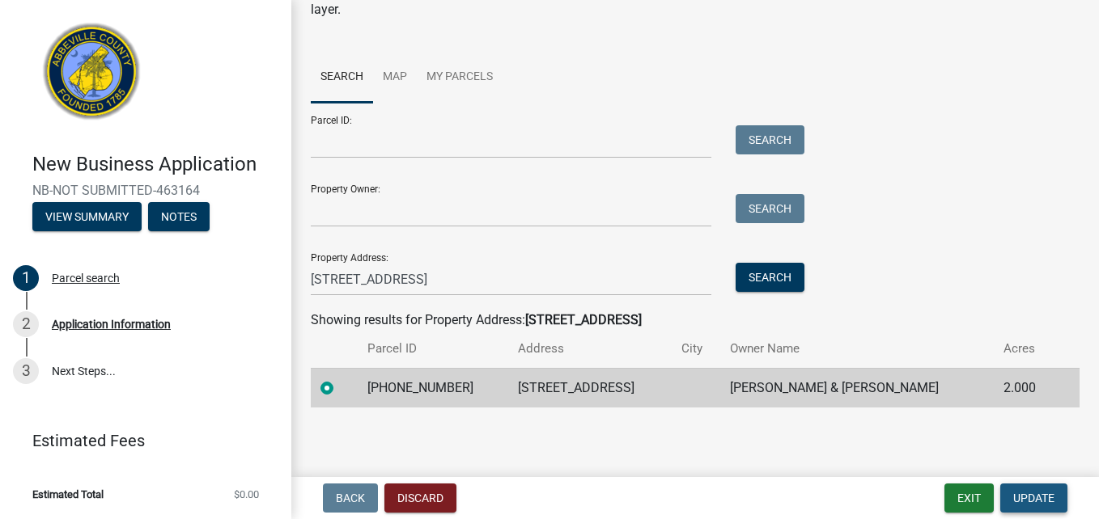
click at [1058, 501] on button "Update" at bounding box center [1033, 498] width 67 height 29
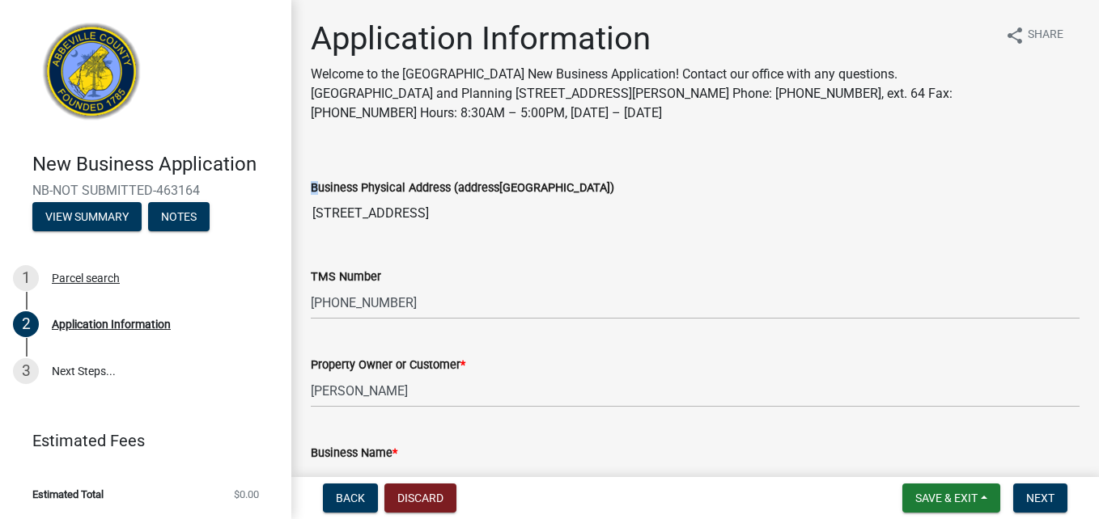
drag, startPoint x: 328, startPoint y: 189, endPoint x: 557, endPoint y: 198, distance: 229.2
click at [557, 198] on div "Business Physical Address (address, city, state, zip) 172 OLD VIENNA RD296200000" at bounding box center [695, 192] width 769 height 74
drag, startPoint x: 313, startPoint y: 215, endPoint x: 508, endPoint y: 222, distance: 195.1
click at [508, 222] on input "172 OLD VIENNA RD296200000" at bounding box center [695, 213] width 769 height 32
drag, startPoint x: 508, startPoint y: 222, endPoint x: 507, endPoint y: 244, distance: 21.9
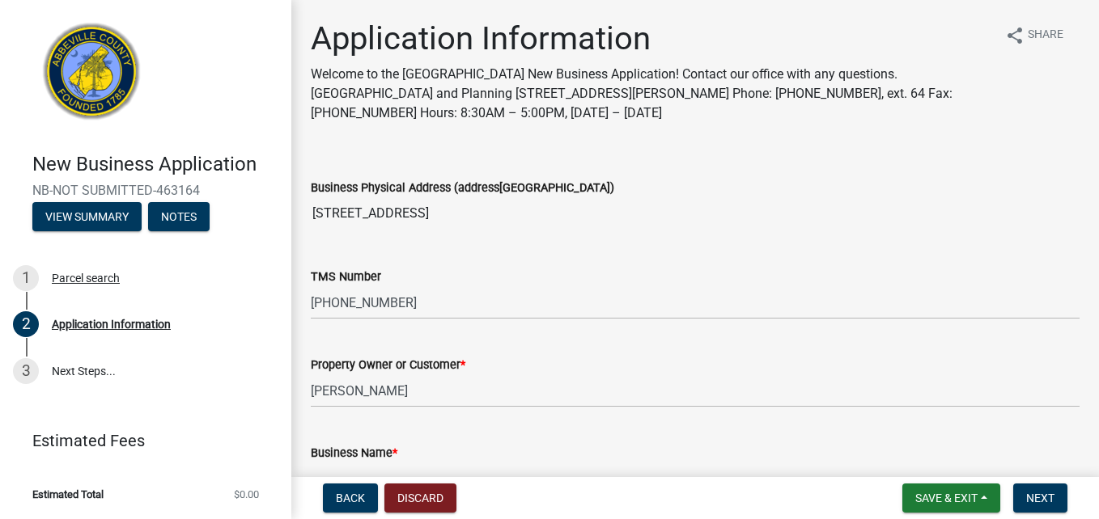
click at [507, 244] on wm-data-entity-input "Business Physical Address (address[GEOGRAPHIC_DATA]) [STREET_ADDRESS]" at bounding box center [695, 199] width 769 height 89
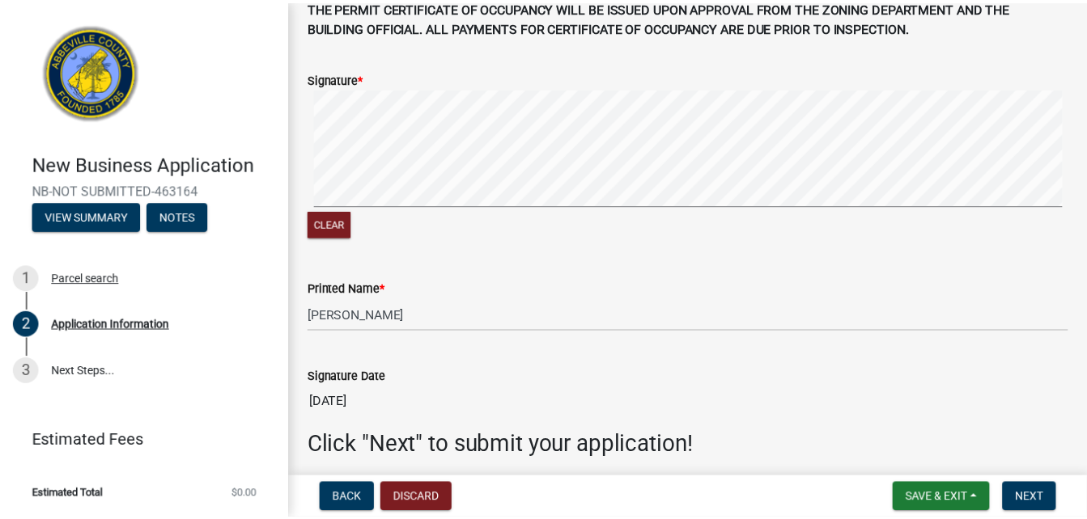
scroll to position [1107, 0]
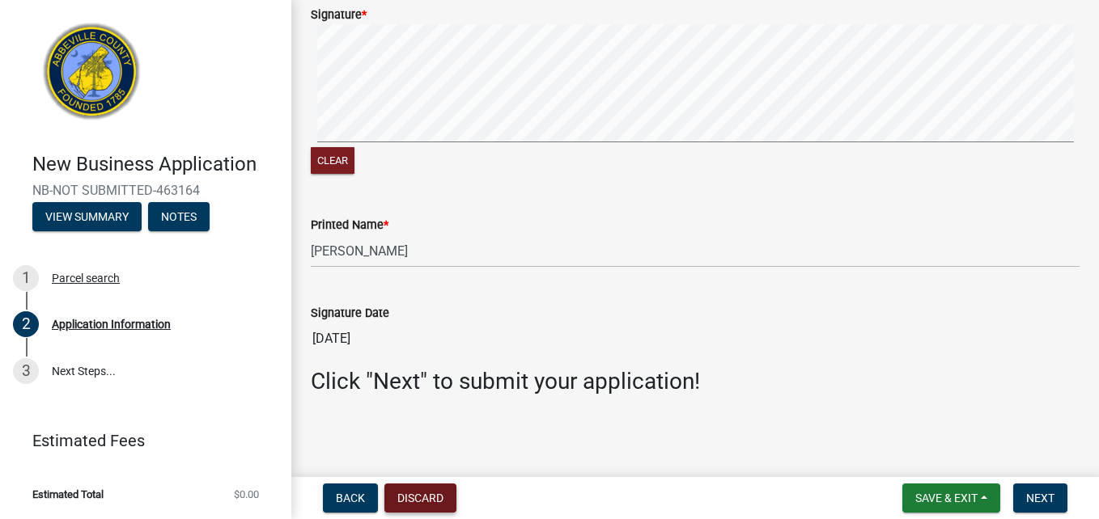
click at [407, 503] on button "Discard" at bounding box center [420, 498] width 72 height 29
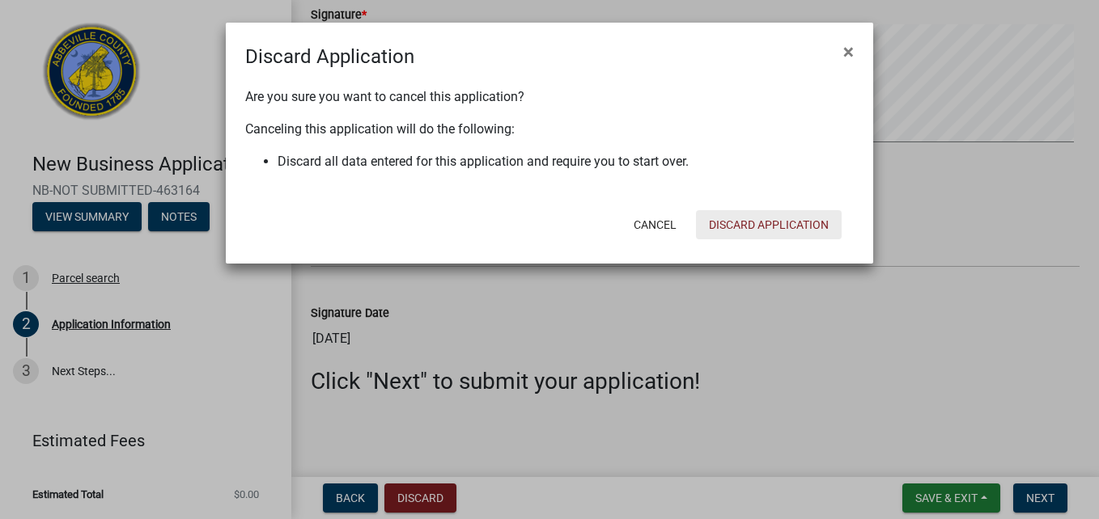
click at [781, 223] on button "Discard Application" at bounding box center [769, 224] width 146 height 29
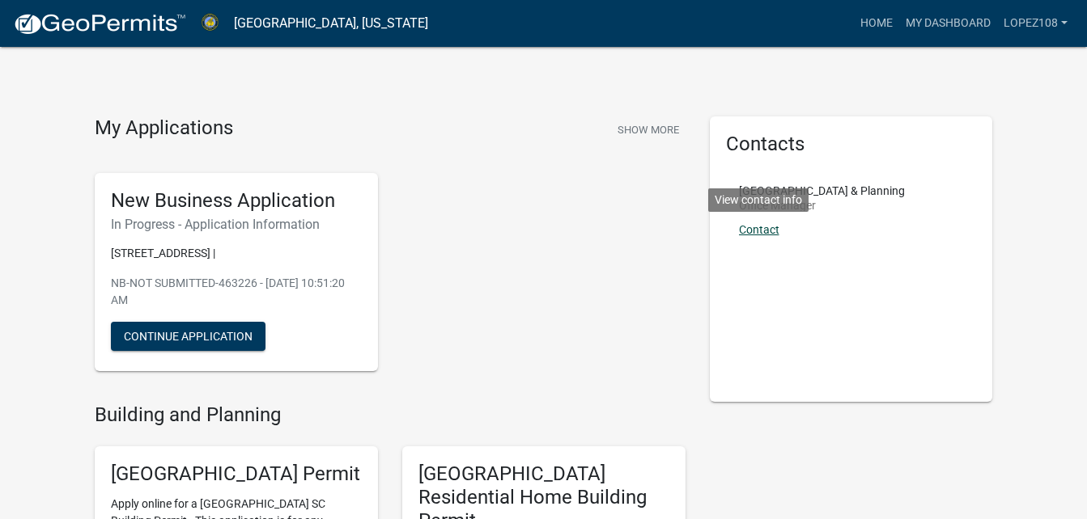
click at [757, 232] on link "Contact" at bounding box center [759, 229] width 40 height 13
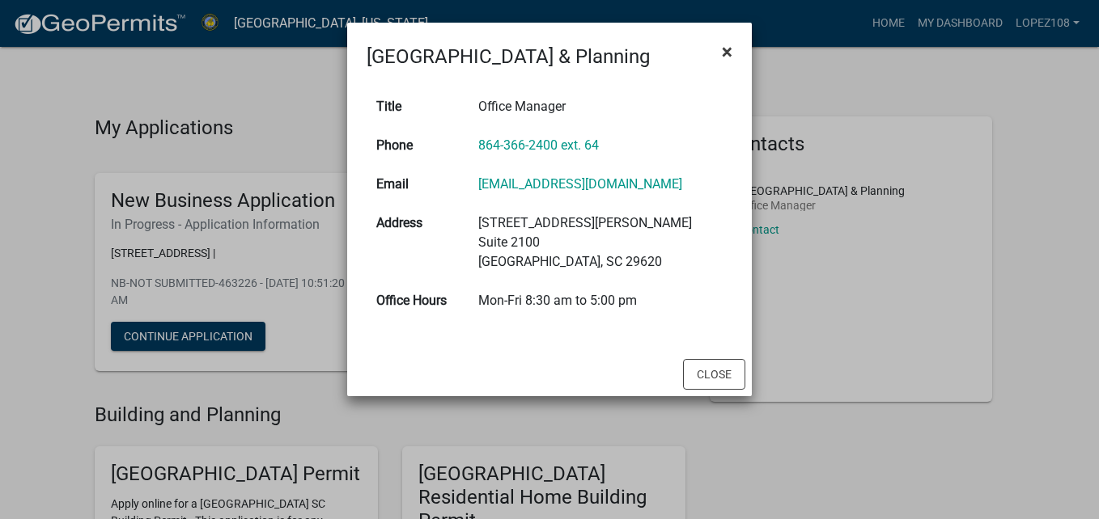
click at [728, 49] on span "×" at bounding box center [727, 51] width 11 height 23
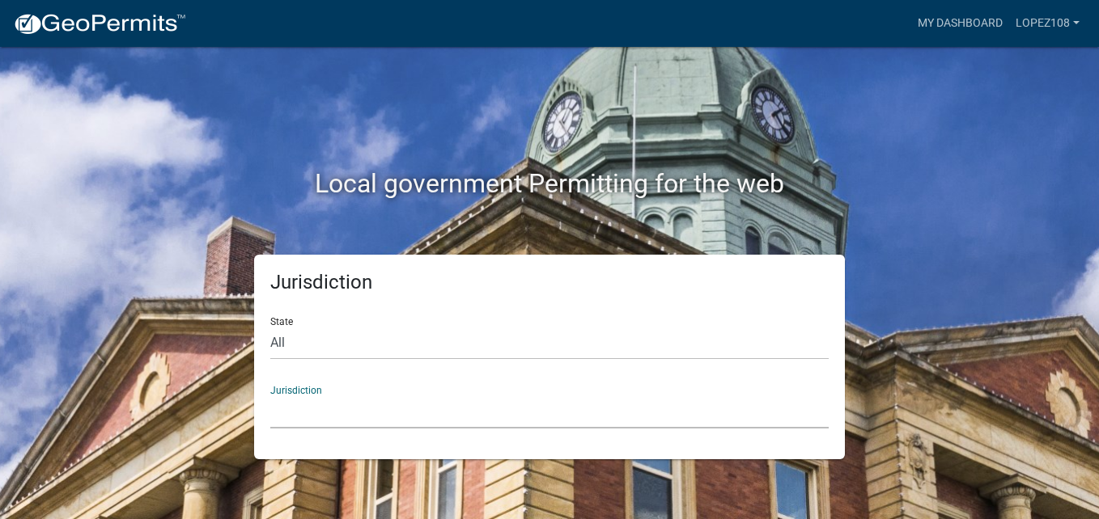
drag, startPoint x: 278, startPoint y: 398, endPoint x: 300, endPoint y: 395, distance: 22.1
click at [278, 398] on select "[GEOGRAPHIC_DATA], [US_STATE] City of [GEOGRAPHIC_DATA], [US_STATE] [GEOGRAPHIC…" at bounding box center [549, 412] width 558 height 33
click at [1058, 252] on div "Local government Permitting for the web Jurisdiction State All [US_STATE] [US_S…" at bounding box center [549, 259] width 1099 height 519
click at [958, 24] on link "My Dashboard" at bounding box center [960, 23] width 98 height 31
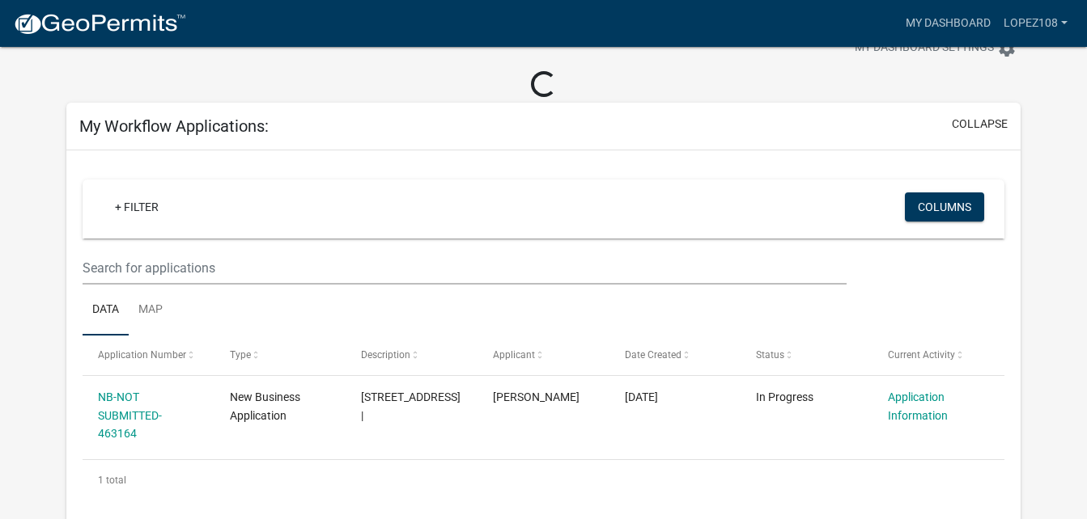
scroll to position [81, 0]
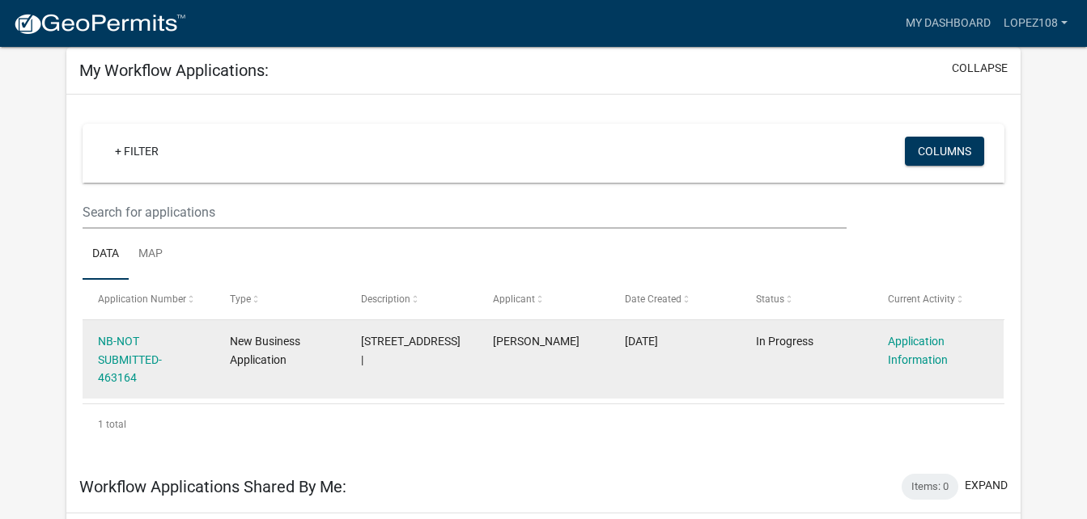
click at [121, 348] on div "NB-NOT SUBMITTED-463164" at bounding box center [148, 360] width 100 height 55
click at [142, 359] on link "NB-NOT SUBMITTED-463164" at bounding box center [130, 360] width 64 height 50
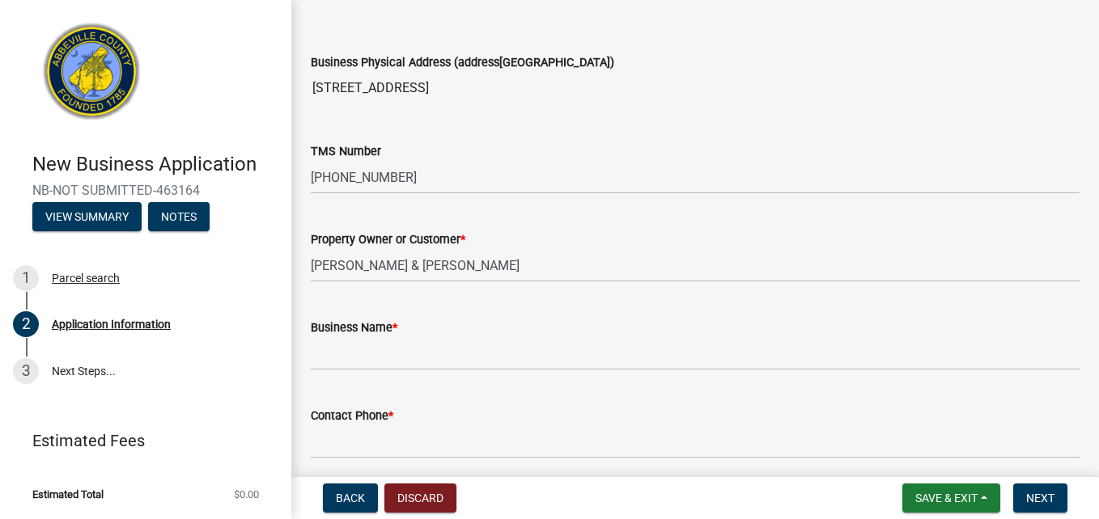
scroll to position [162, 0]
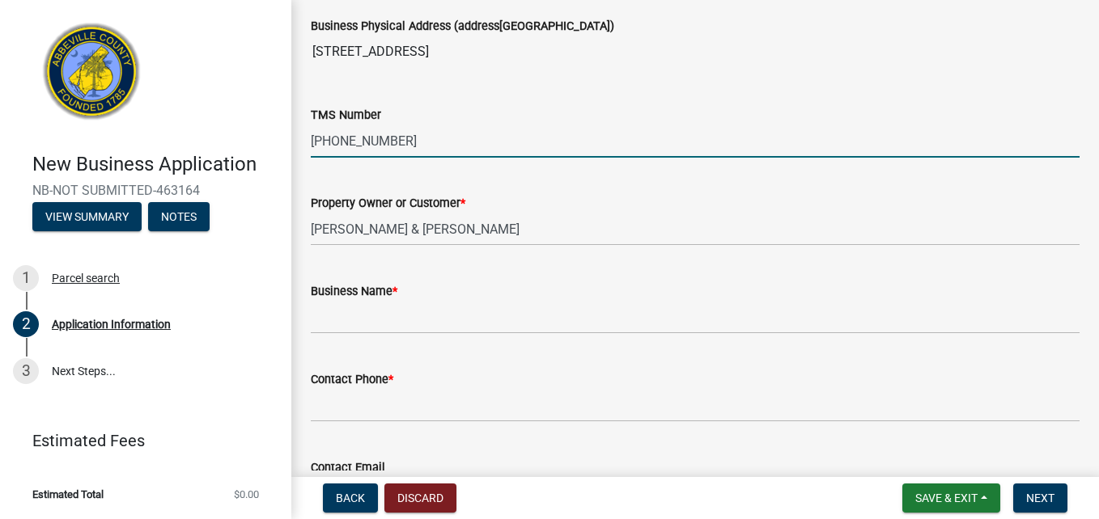
drag, startPoint x: 407, startPoint y: 136, endPoint x: 296, endPoint y: 132, distance: 110.9
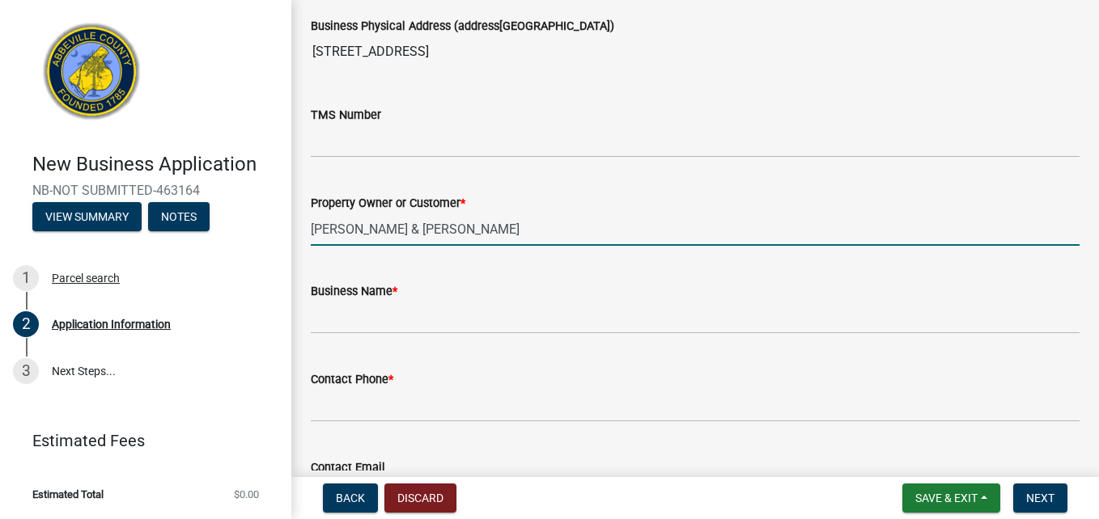
drag, startPoint x: 523, startPoint y: 231, endPoint x: 303, endPoint y: 238, distance: 221.0
click at [303, 238] on div "Property Owner or Customer * [PERSON_NAME] & [PERSON_NAME]" at bounding box center [695, 208] width 793 height 75
type input "[PERSON_NAME]"
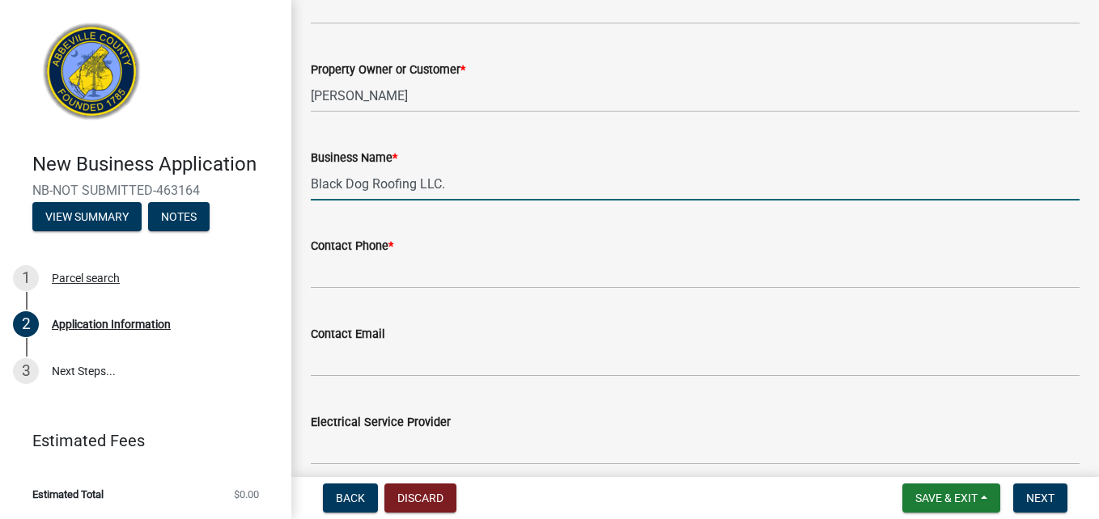
scroll to position [324, 0]
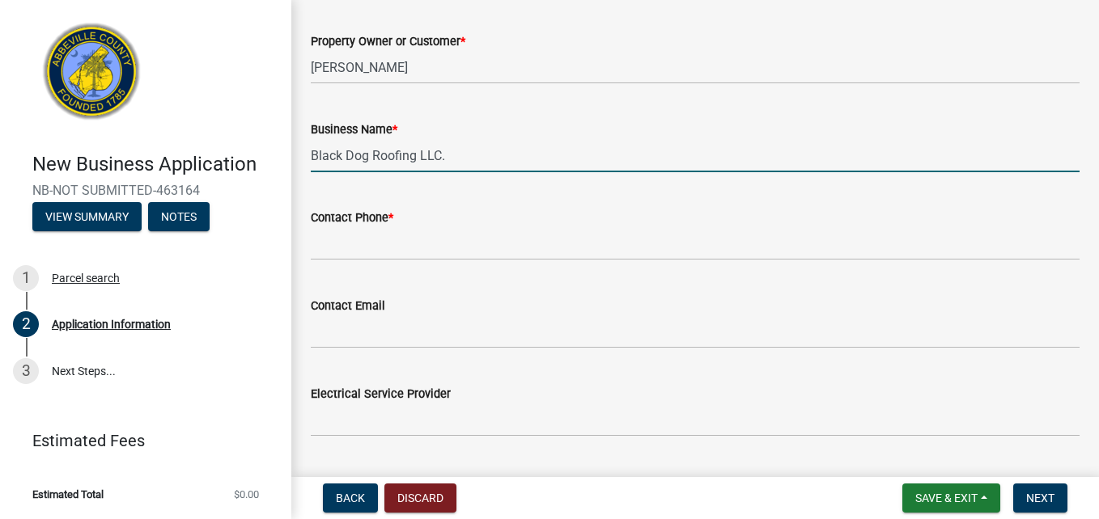
type input "Black Dog Roofing LLC."
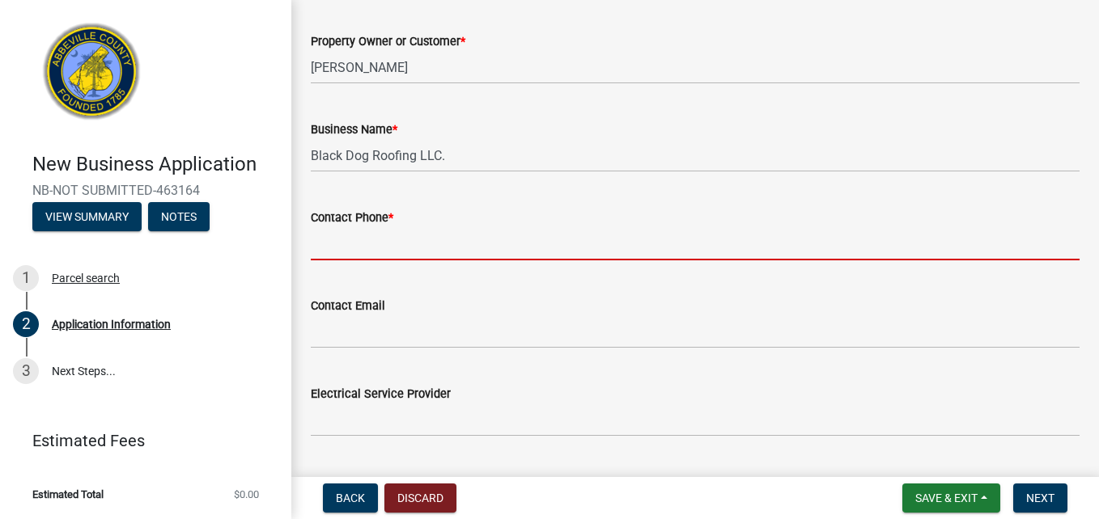
click at [376, 252] on input "Contact Phone *" at bounding box center [695, 243] width 769 height 33
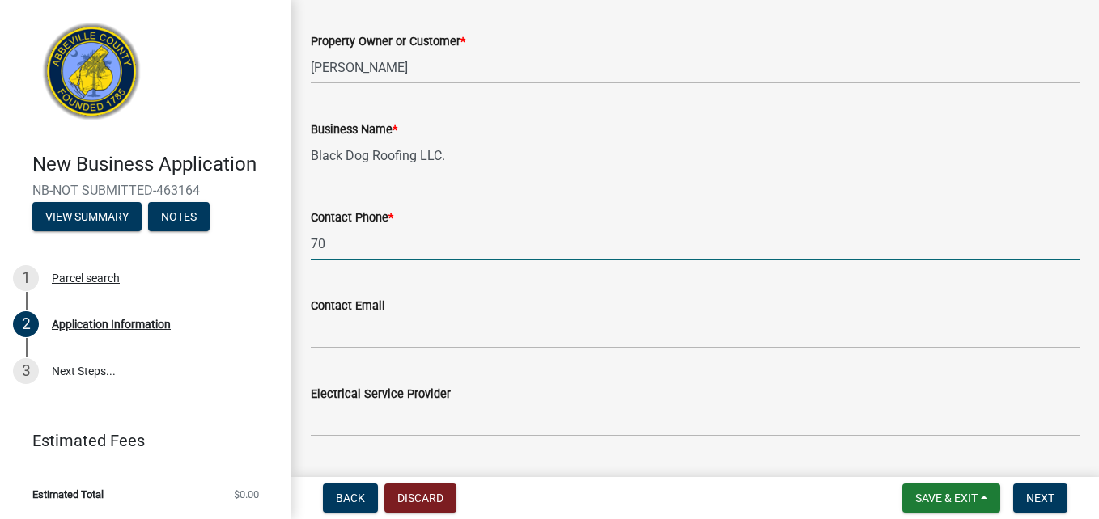
type input "7"
type input "[PHONE_NUMBER]"
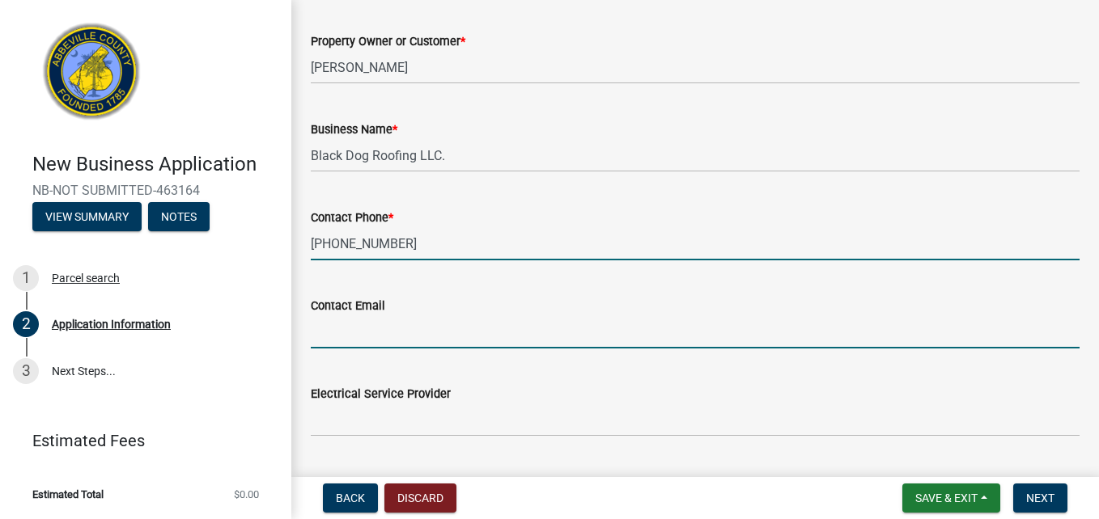
click at [394, 332] on input "Contact Email" at bounding box center [695, 332] width 769 height 33
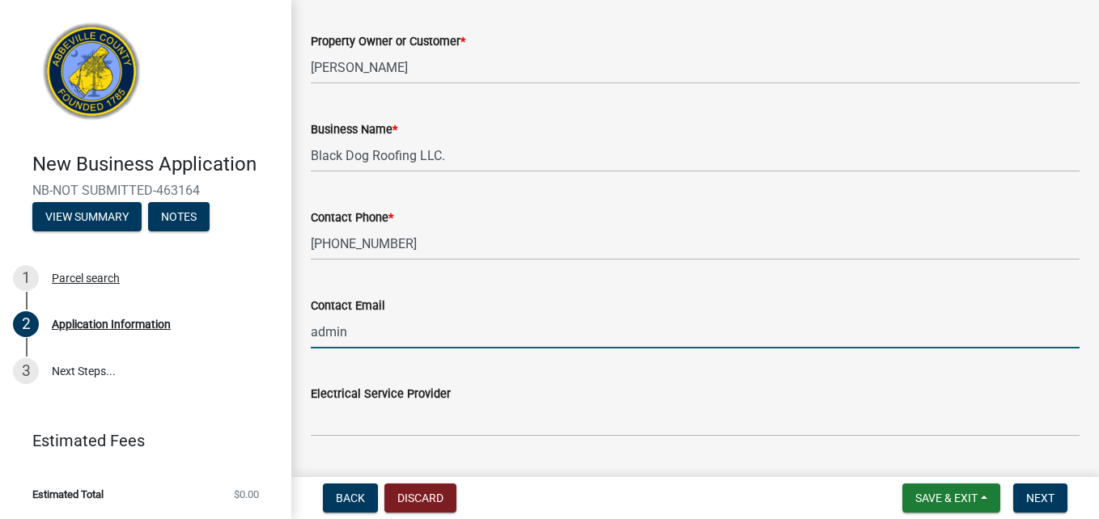
type input "[EMAIL_ADDRESS][DOMAIN_NAME]"
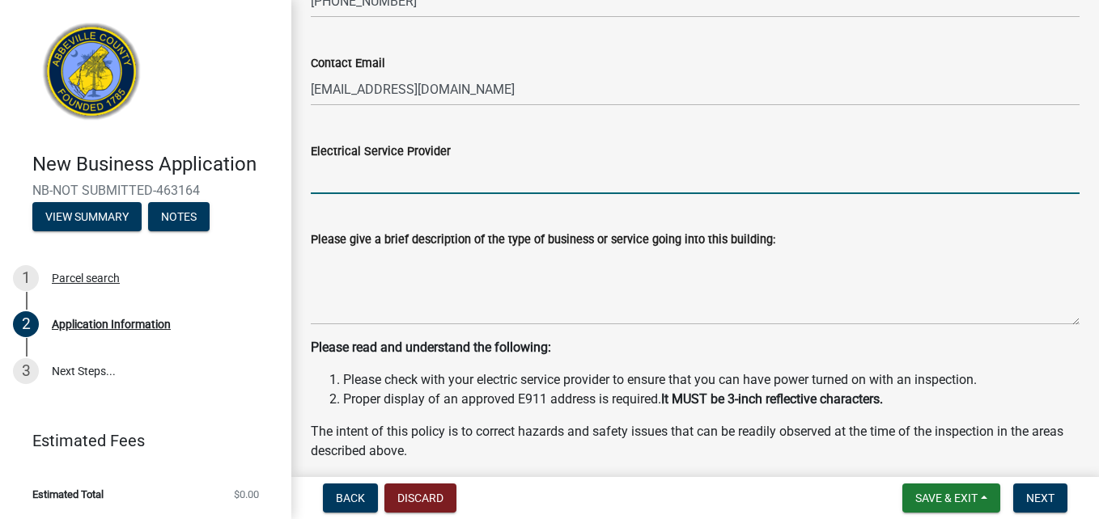
scroll to position [647, 0]
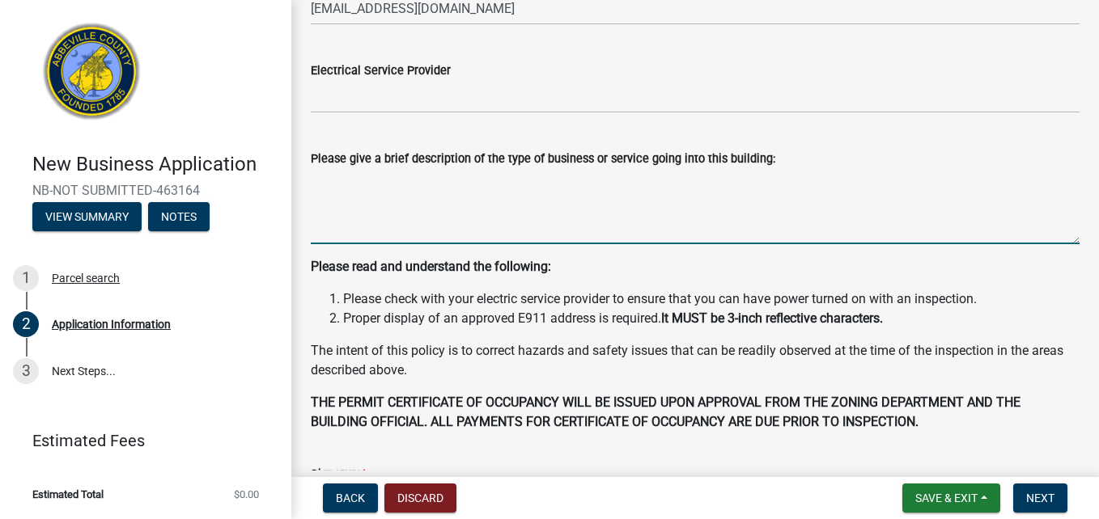
click at [418, 235] on textarea "Please give a brief description of the type of business or service going into t…" at bounding box center [695, 206] width 769 height 76
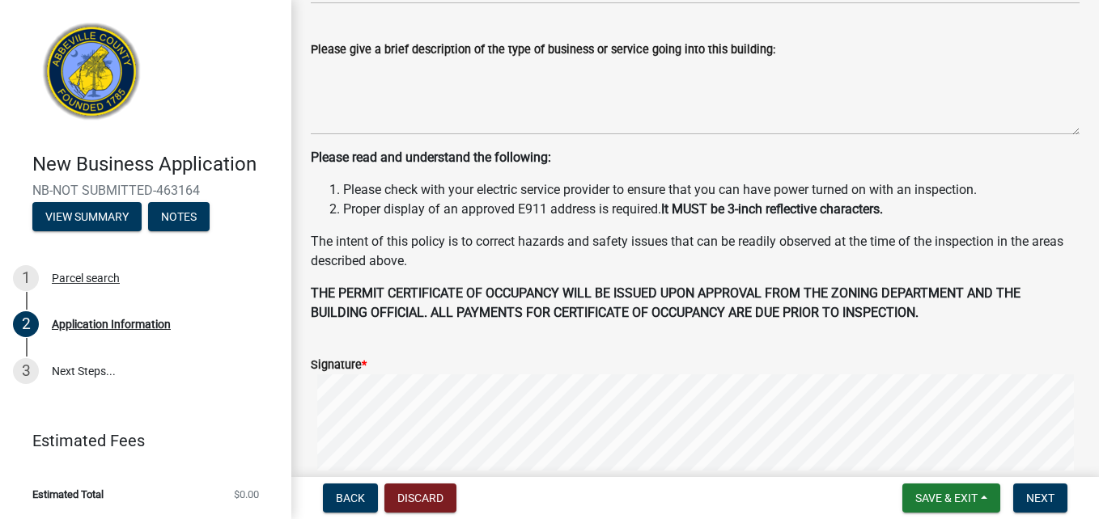
scroll to position [728, 0]
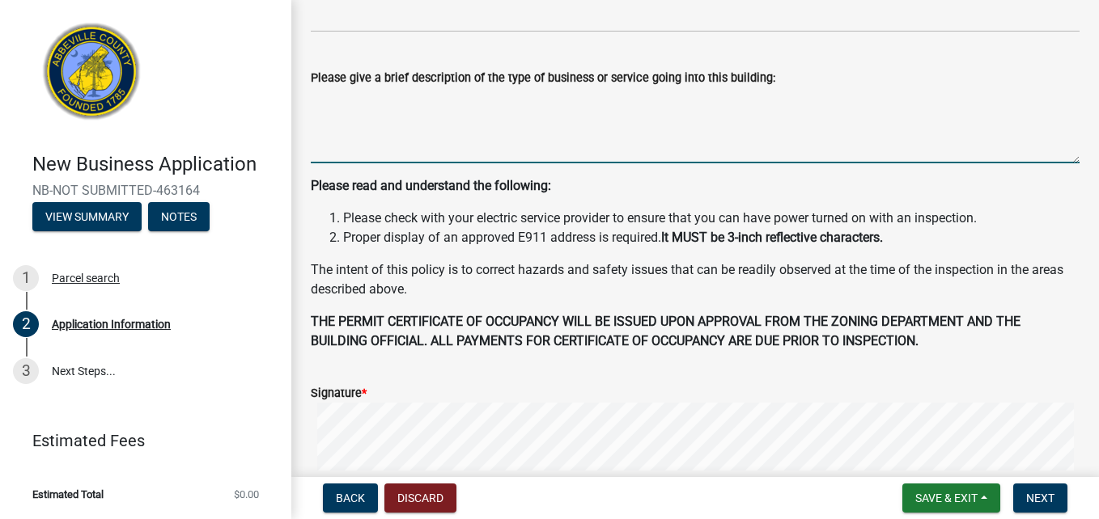
click at [376, 154] on textarea "Please give a brief description of the type of business or service going into t…" at bounding box center [695, 125] width 769 height 76
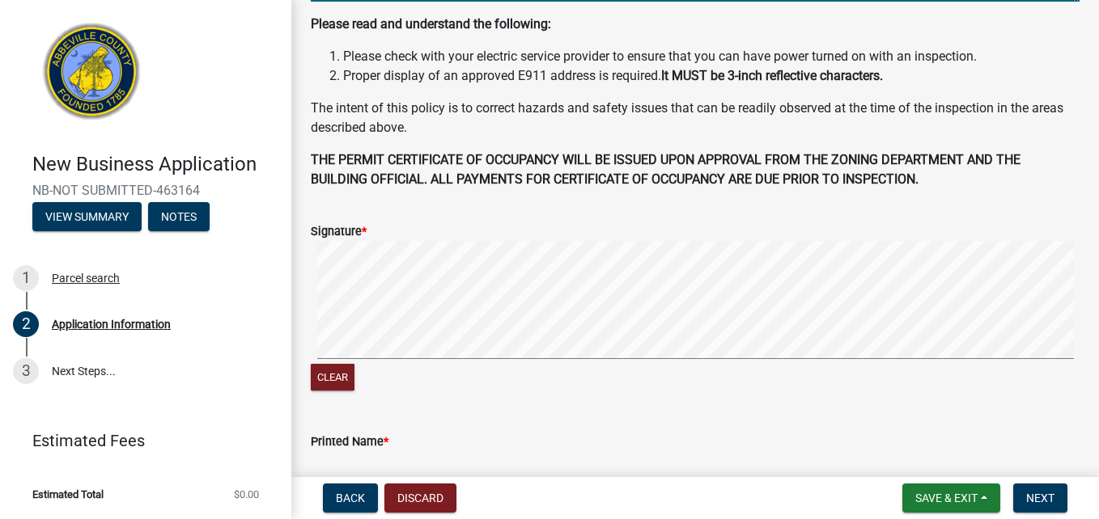
scroll to position [971, 0]
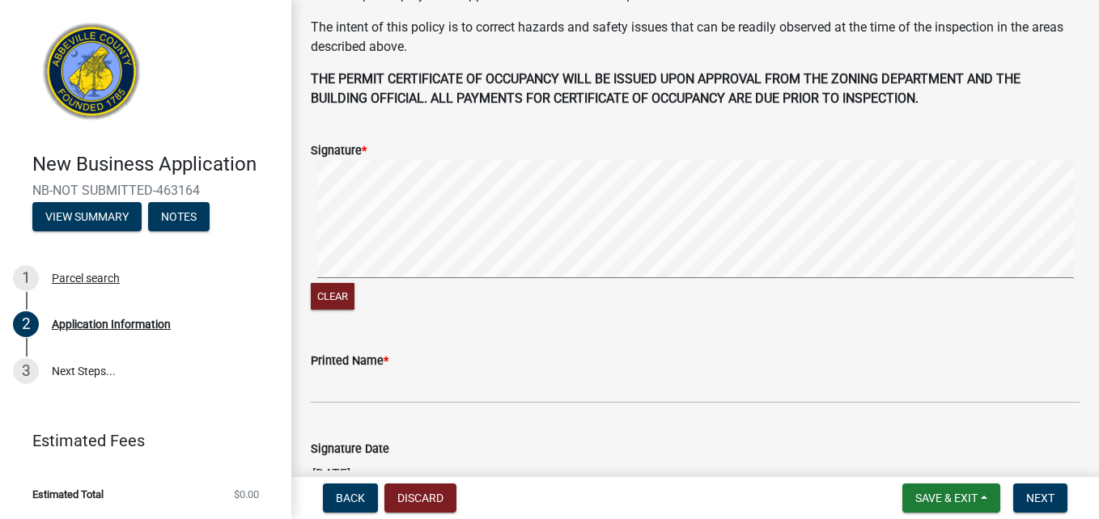
type textarea "Re-Roofing"
click at [358, 193] on form "Signature * Clear" at bounding box center [695, 217] width 769 height 193
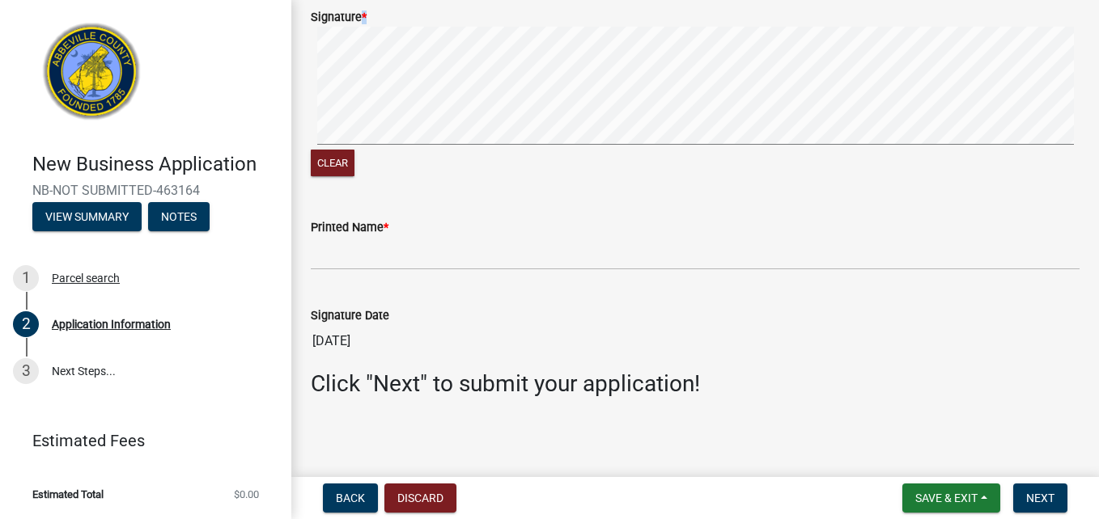
scroll to position [1107, 0]
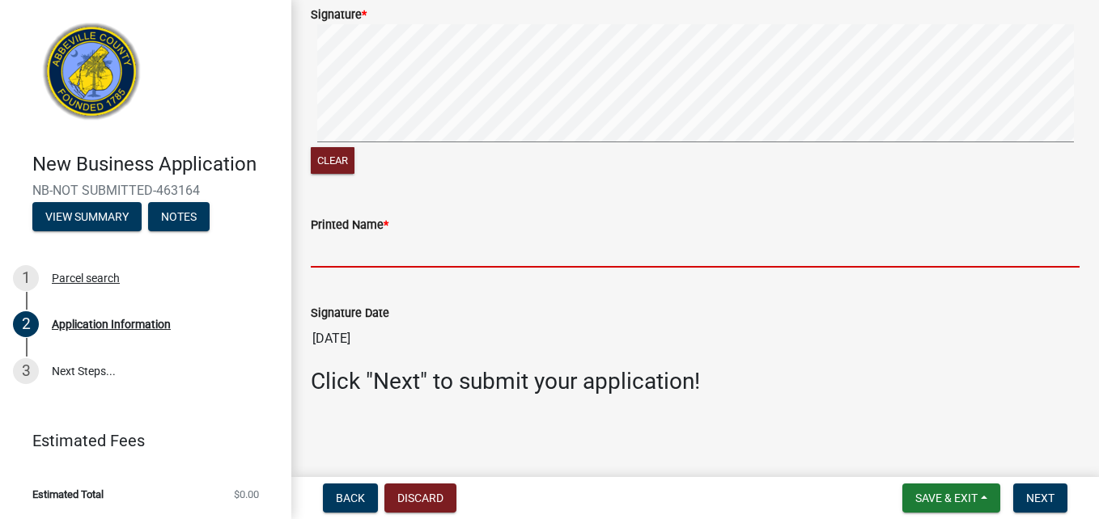
click at [362, 243] on input "Printed Name *" at bounding box center [695, 251] width 769 height 33
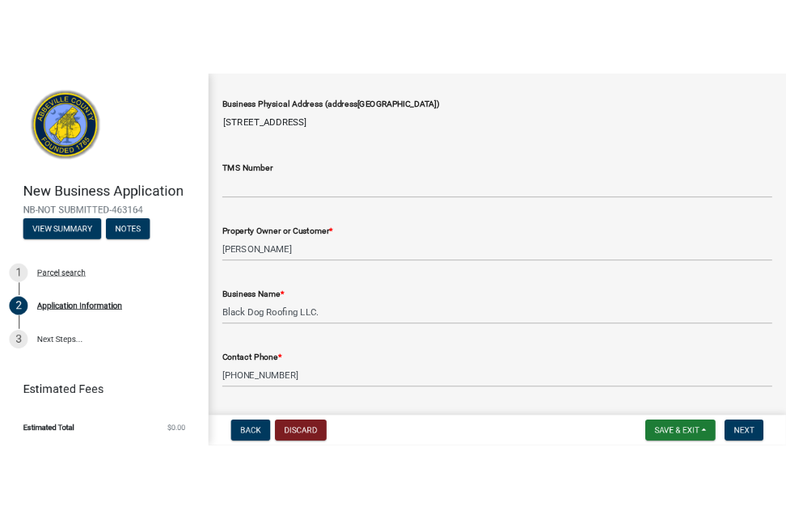
scroll to position [0, 0]
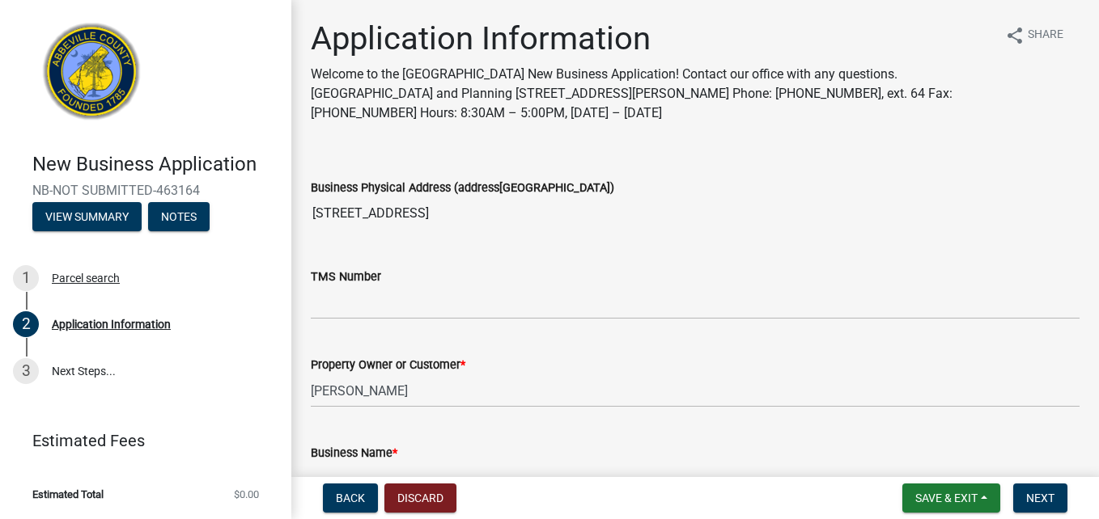
type input "[PERSON_NAME]"
click at [376, 211] on input "[STREET_ADDRESS]" at bounding box center [695, 213] width 769 height 32
drag, startPoint x: 520, startPoint y: 210, endPoint x: 299, endPoint y: 227, distance: 221.5
click at [299, 227] on div "Business Physical Address (address[GEOGRAPHIC_DATA]) [STREET_ADDRESS]" at bounding box center [695, 192] width 793 height 74
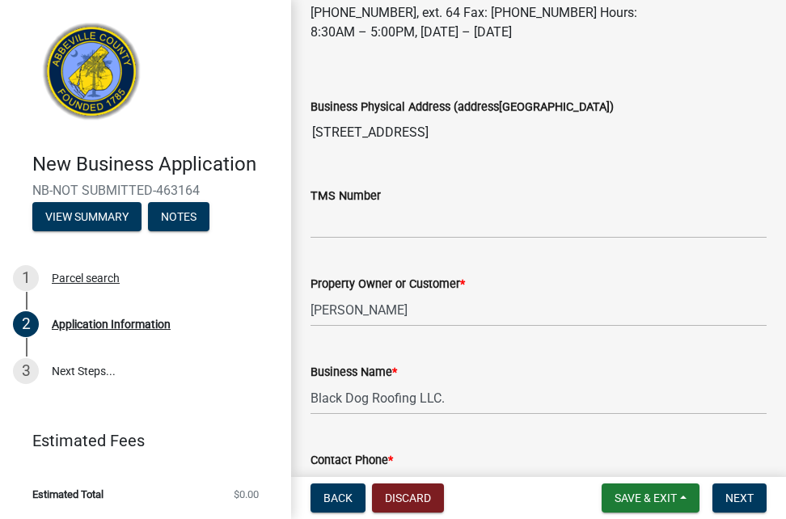
scroll to position [162, 0]
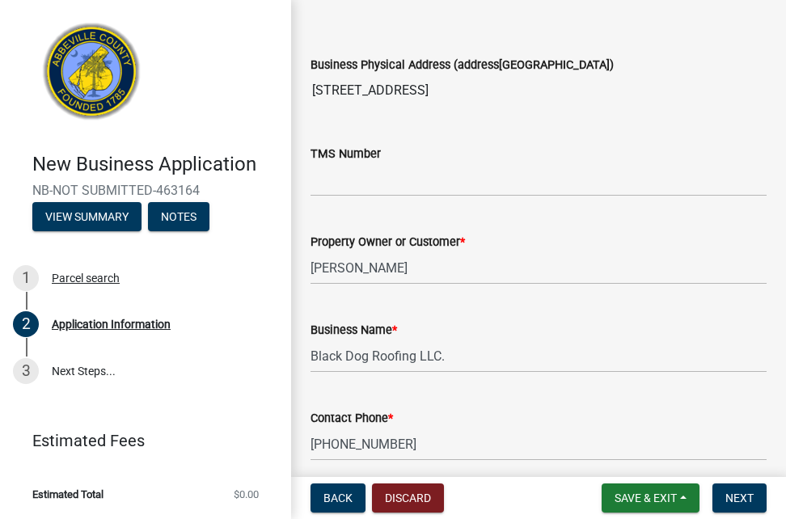
click at [468, 99] on input "[STREET_ADDRESS]" at bounding box center [539, 90] width 456 height 32
drag, startPoint x: 517, startPoint y: 94, endPoint x: 432, endPoint y: 100, distance: 85.2
click at [432, 100] on input "[STREET_ADDRESS]" at bounding box center [539, 90] width 456 height 32
click at [333, 495] on span "Back" at bounding box center [338, 498] width 29 height 13
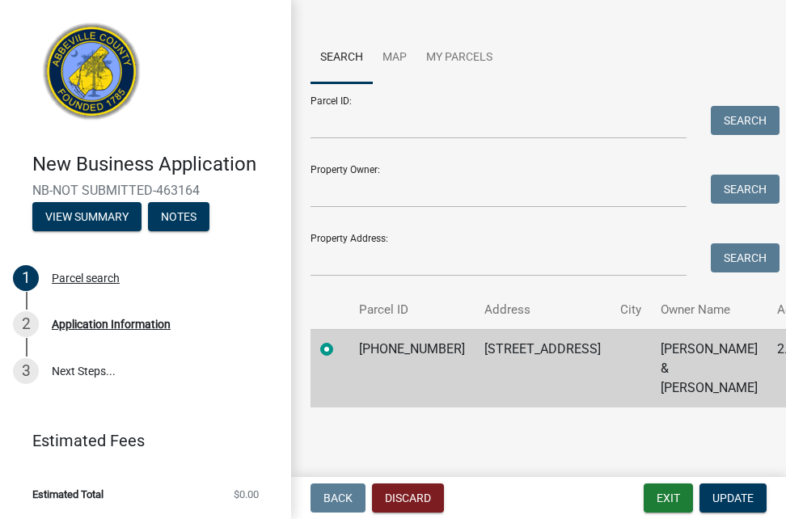
click at [340, 340] on label at bounding box center [340, 340] width 0 height 0
click at [340, 347] on input "radio" at bounding box center [345, 345] width 11 height 11
click at [482, 357] on td "[STREET_ADDRESS]" at bounding box center [543, 368] width 136 height 78
click at [424, 497] on button "Discard" at bounding box center [408, 498] width 72 height 29
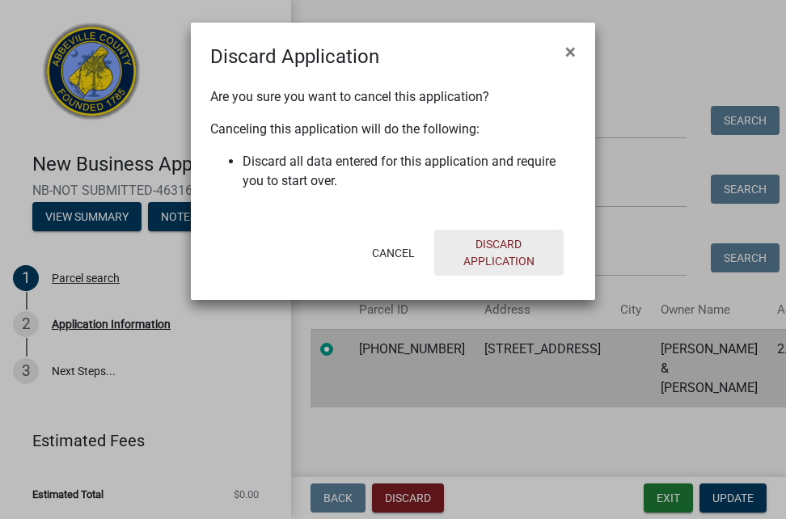
click at [496, 251] on button "Discard Application" at bounding box center [498, 253] width 129 height 46
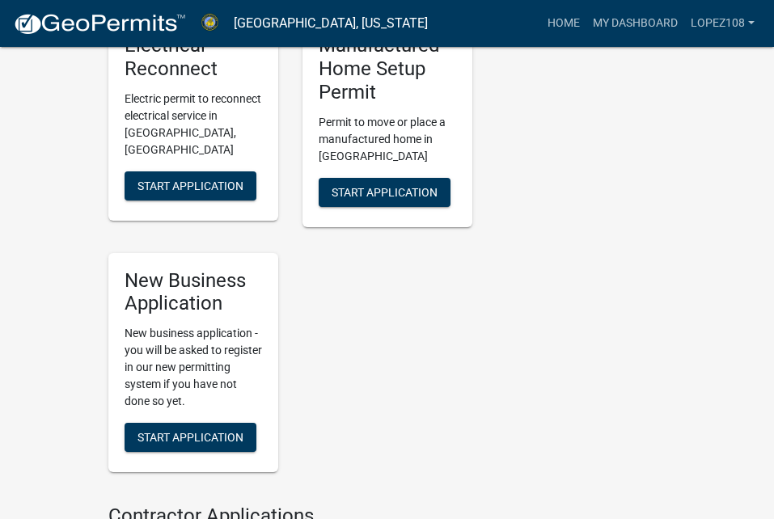
scroll to position [890, 0]
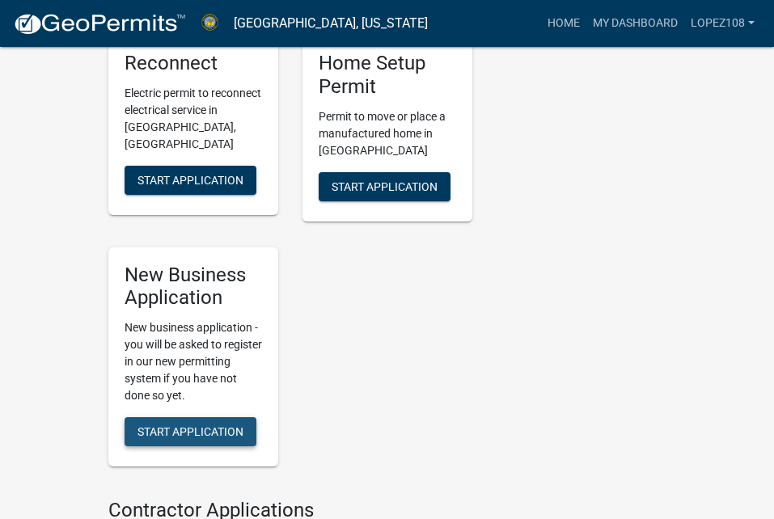
click at [180, 429] on span "Start Application" at bounding box center [191, 432] width 106 height 13
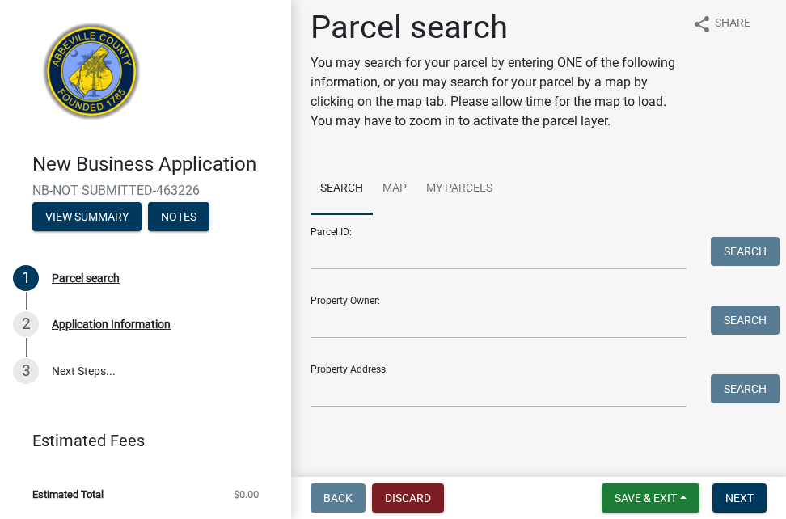
scroll to position [31, 0]
click at [334, 385] on input "Property Address:" at bounding box center [499, 391] width 376 height 33
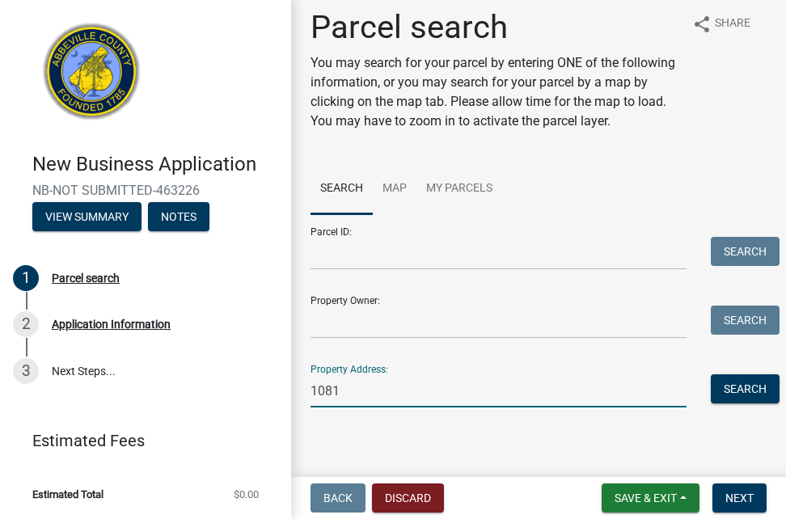
type input "1081"
drag, startPoint x: 373, startPoint y: 393, endPoint x: 312, endPoint y: 396, distance: 60.8
click at [312, 396] on input "1081" at bounding box center [499, 391] width 376 height 33
type input "1"
click at [387, 387] on input "Property Address:" at bounding box center [499, 391] width 376 height 33
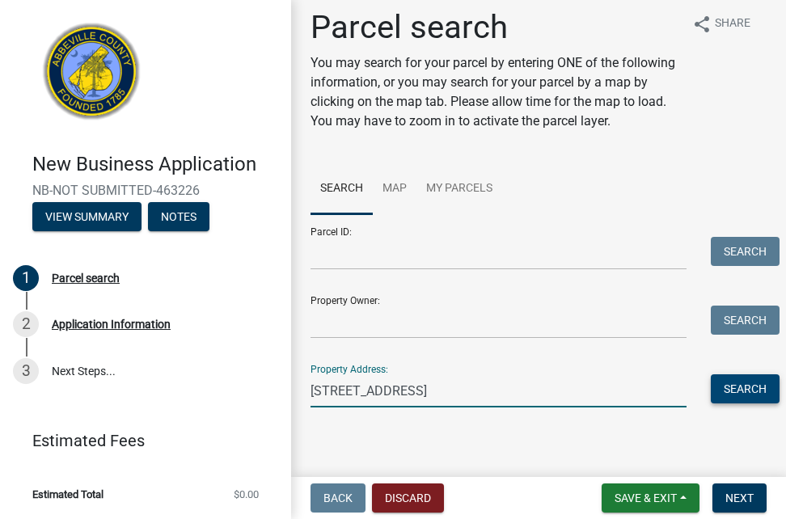
type input "[STREET_ADDRESS]"
click at [742, 389] on button "Search" at bounding box center [745, 389] width 69 height 29
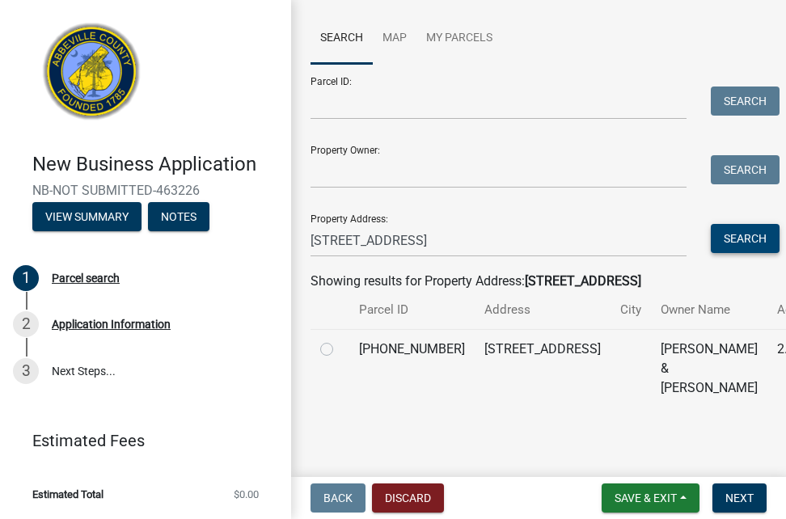
scroll to position [181, 0]
click at [340, 340] on label at bounding box center [340, 340] width 0 height 0
click at [340, 350] on input "radio" at bounding box center [345, 345] width 11 height 11
radio input "true"
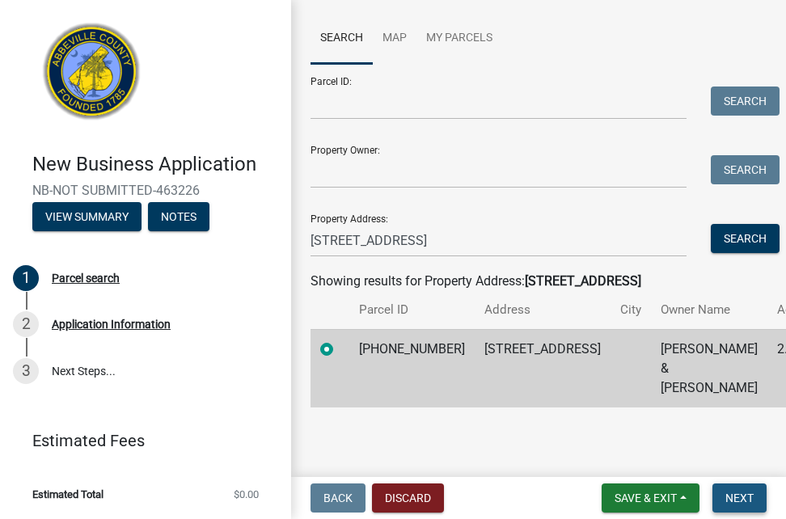
click at [736, 497] on span "Next" at bounding box center [740, 498] width 28 height 13
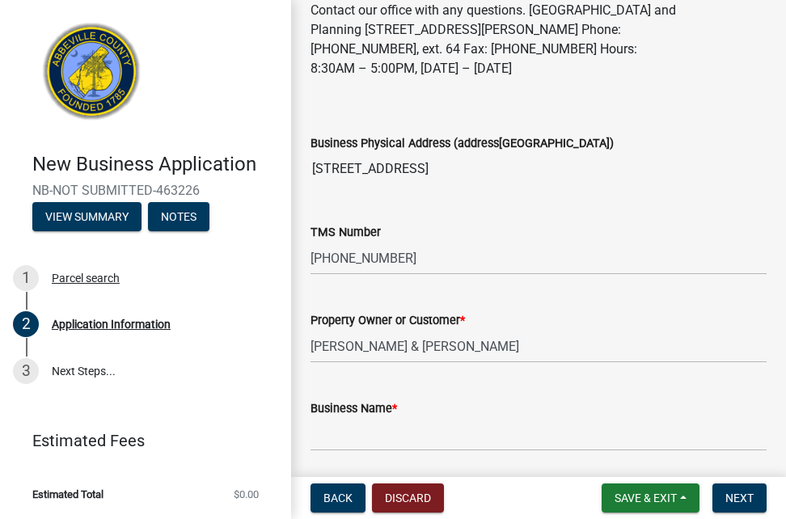
scroll to position [0, 0]
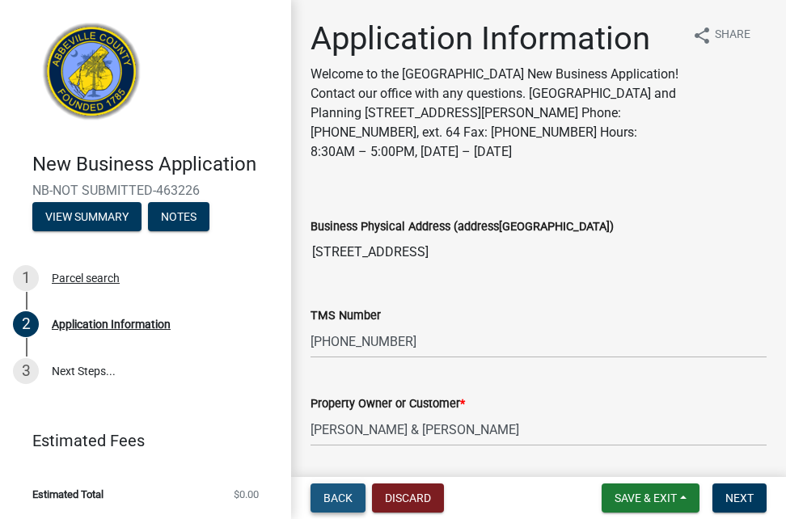
click at [346, 495] on span "Back" at bounding box center [338, 498] width 29 height 13
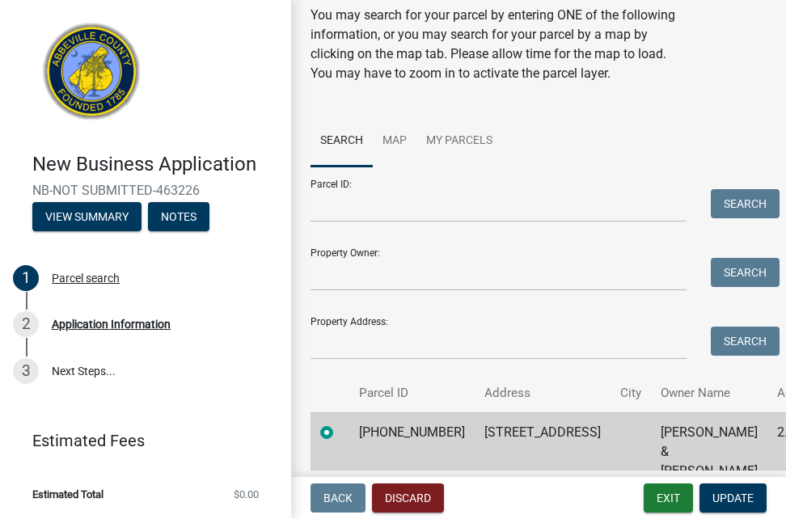
scroll to position [162, 0]
